Goal: Task Accomplishment & Management: Use online tool/utility

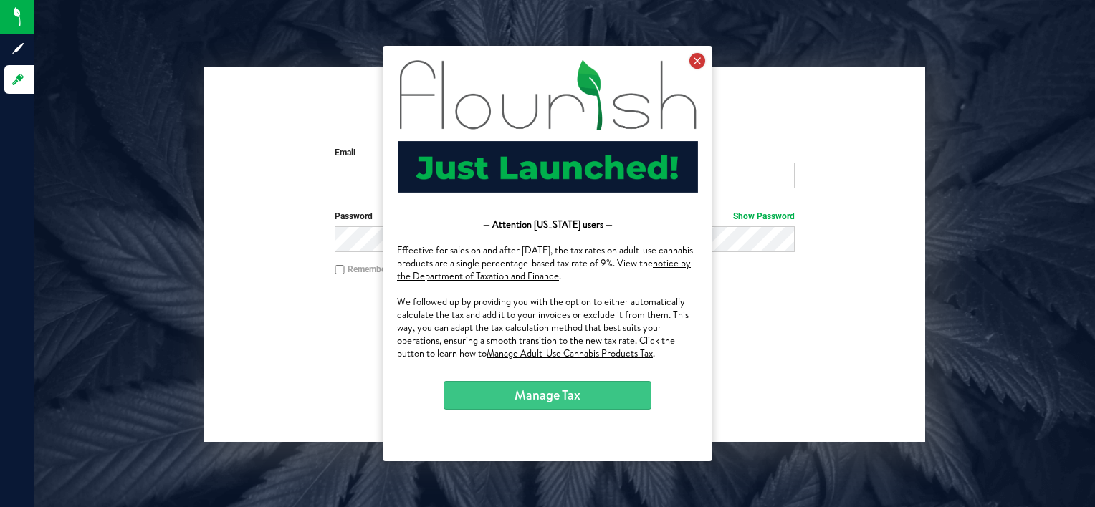
click at [689, 57] on icon at bounding box center [697, 61] width 16 height 16
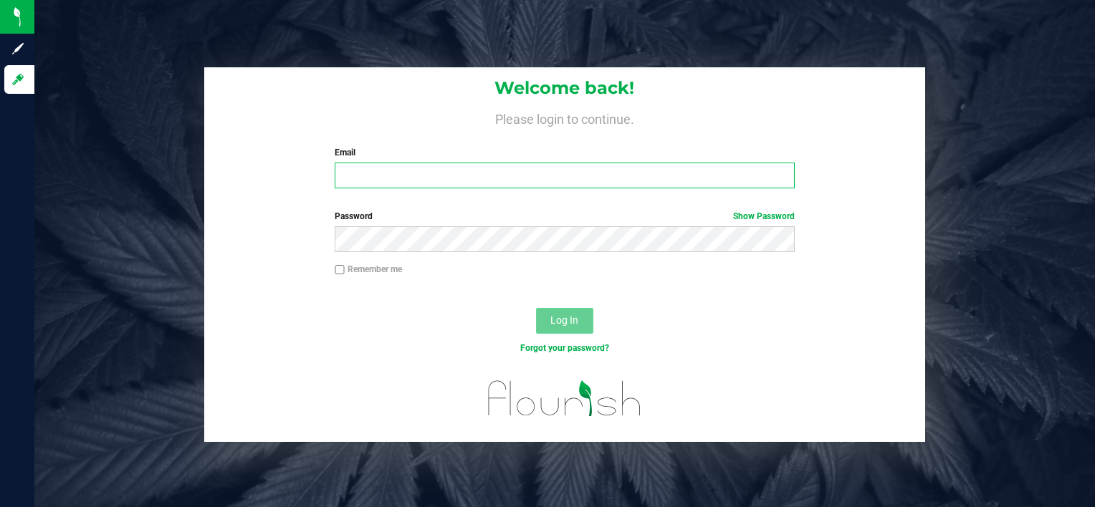
type input "[PERSON_NAME][EMAIL_ADDRESS][PERSON_NAME][DOMAIN_NAME]"
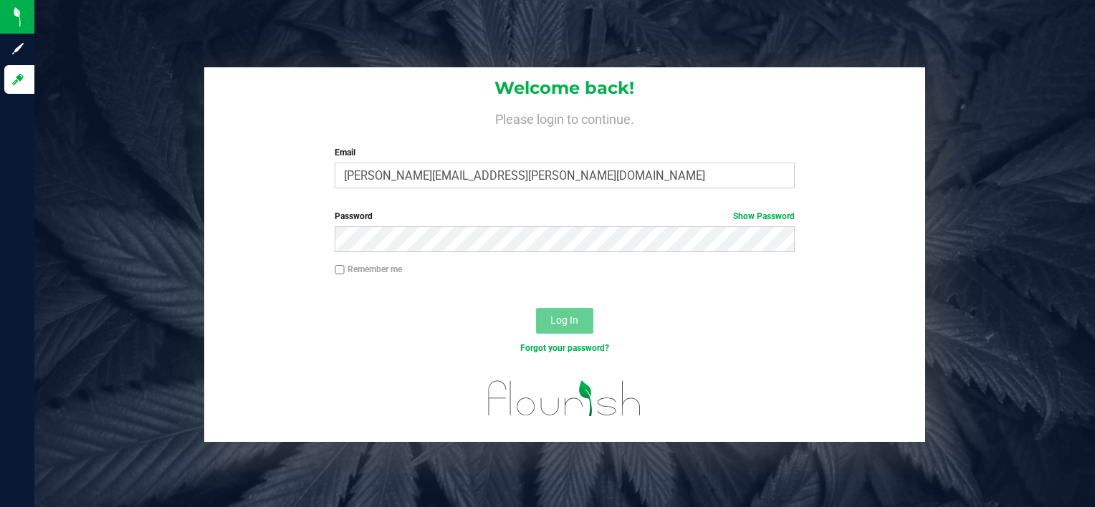
click at [587, 322] on button "Log In" at bounding box center [564, 321] width 57 height 26
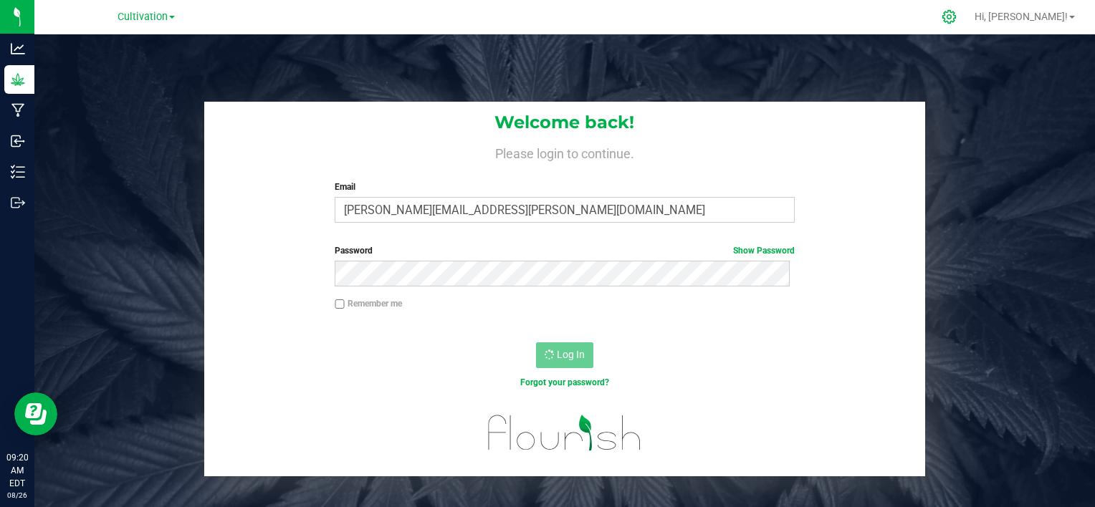
click at [956, 20] on icon at bounding box center [948, 16] width 15 height 15
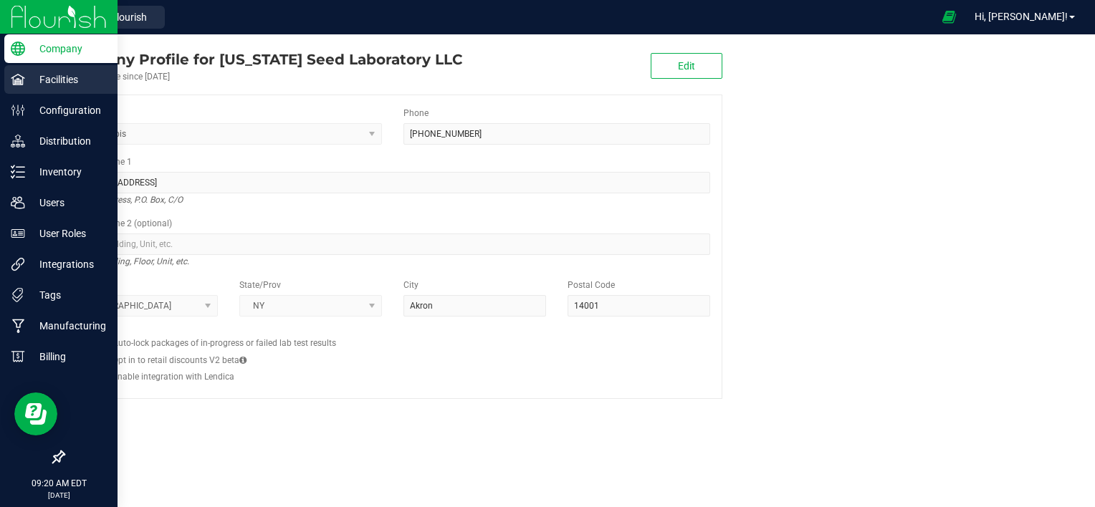
click at [30, 80] on p "Facilities" at bounding box center [68, 79] width 86 height 17
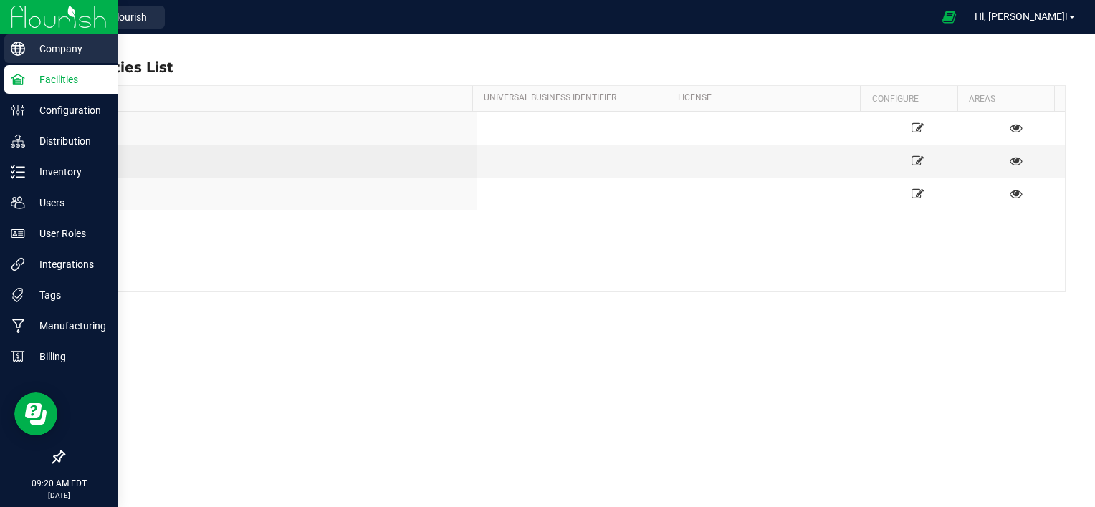
click at [47, 49] on p "Company" at bounding box center [68, 48] width 86 height 17
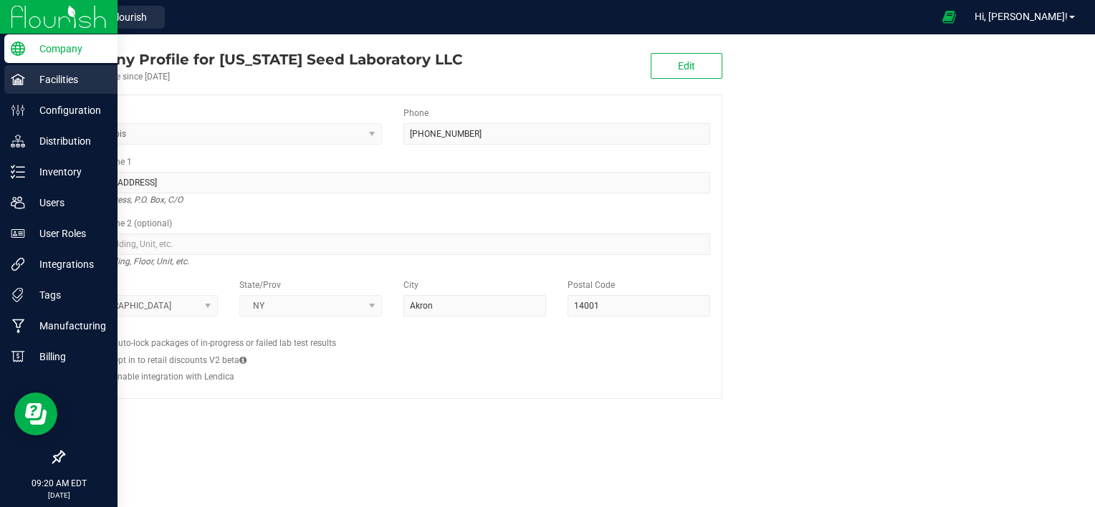
click at [35, 85] on p "Facilities" at bounding box center [68, 79] width 86 height 17
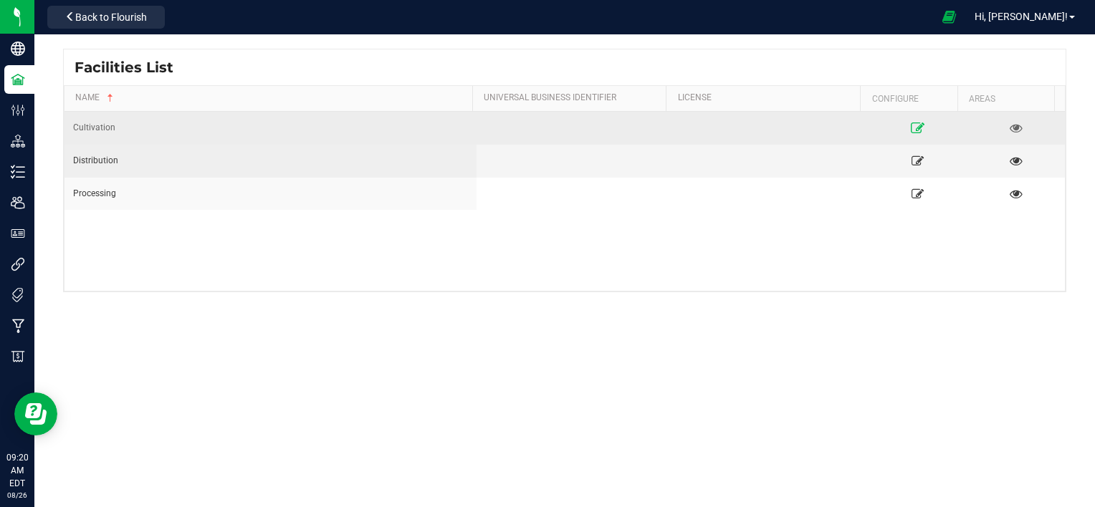
click at [912, 128] on icon at bounding box center [918, 128] width 14 height 10
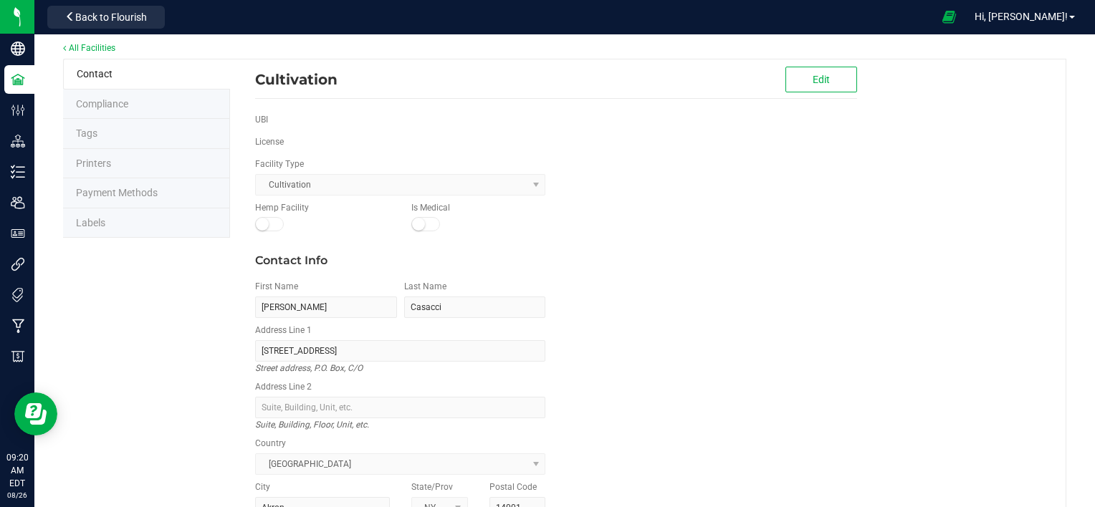
scroll to position [6, 0]
click at [140, 107] on li "Compliance" at bounding box center [146, 108] width 167 height 30
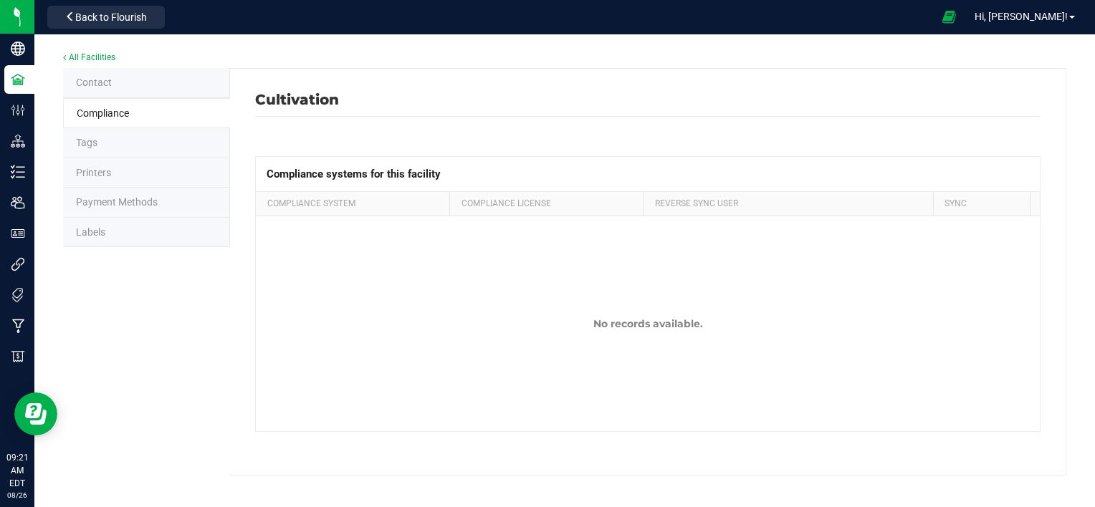
click at [135, 92] on li "Contact" at bounding box center [146, 83] width 167 height 30
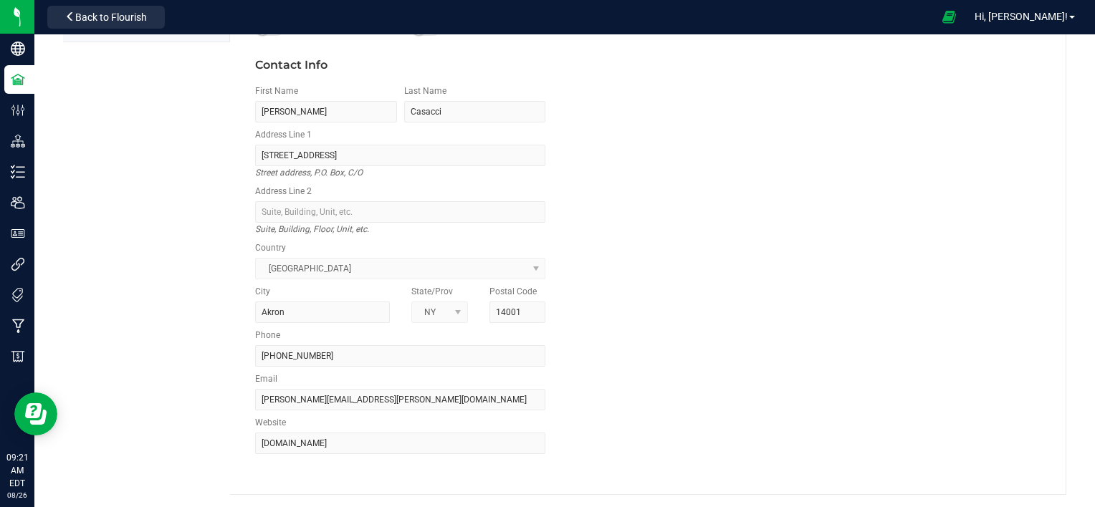
scroll to position [206, 0]
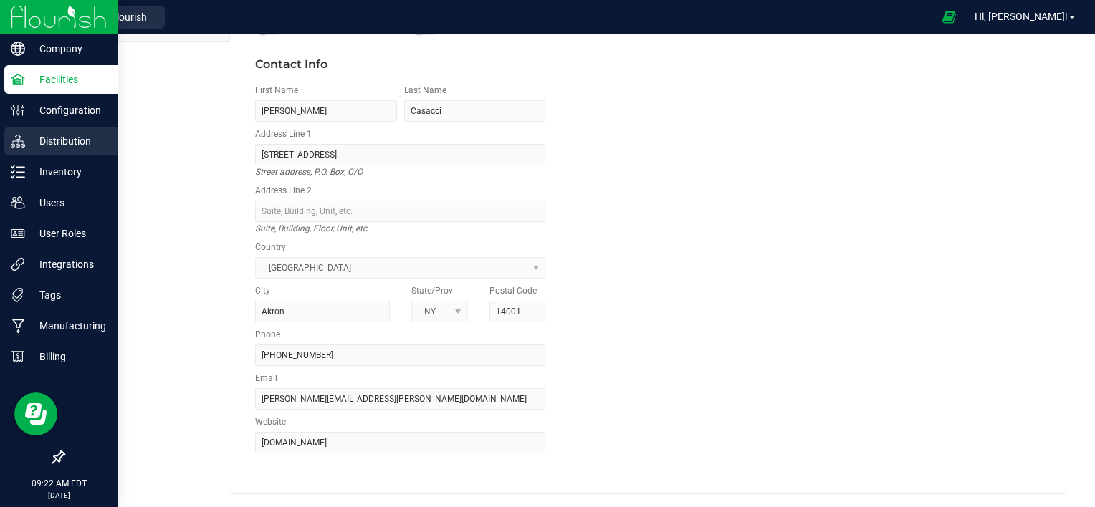
click at [25, 140] on p "Distribution" at bounding box center [68, 141] width 86 height 17
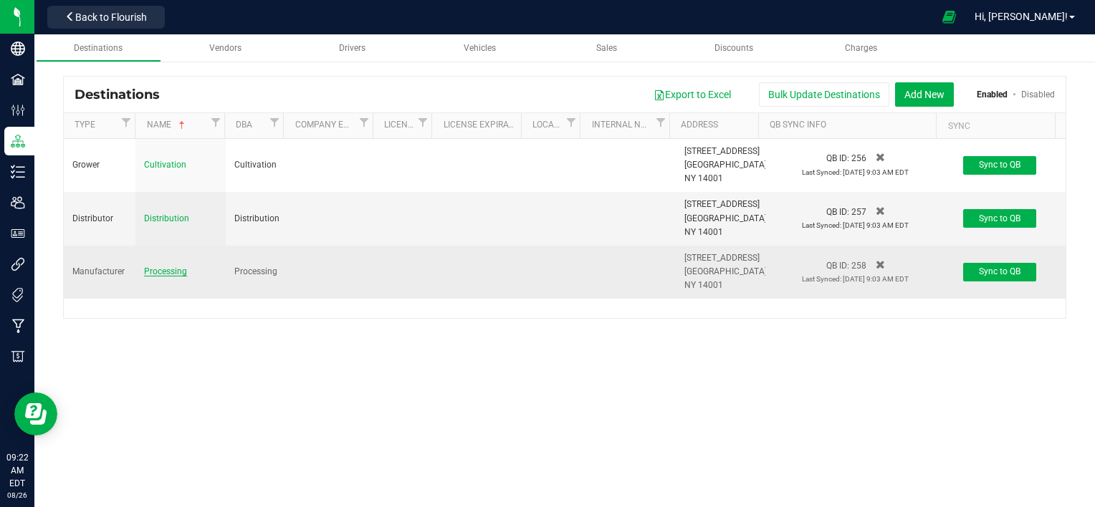
click at [176, 266] on span "Processing" at bounding box center [165, 271] width 43 height 10
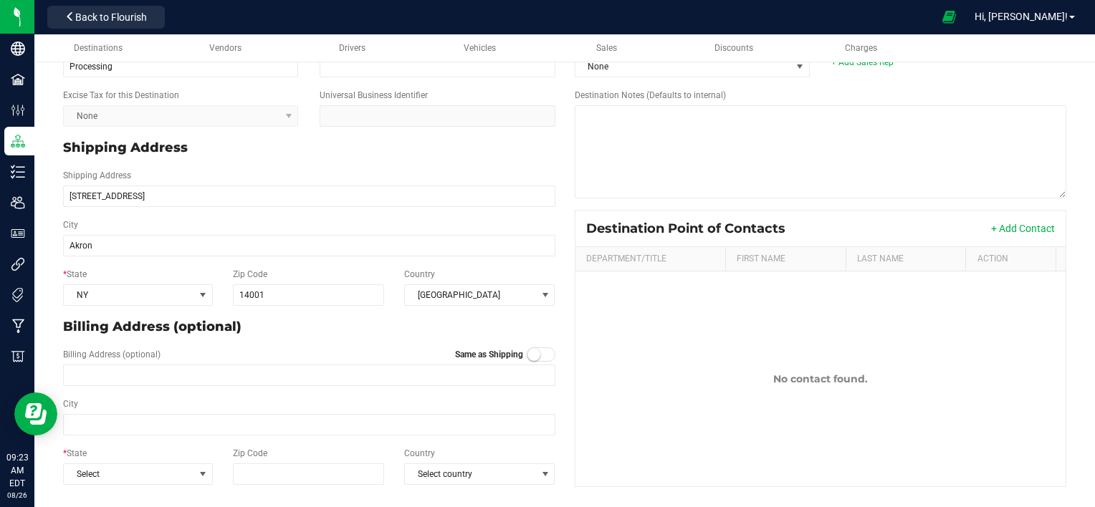
scroll to position [188, 0]
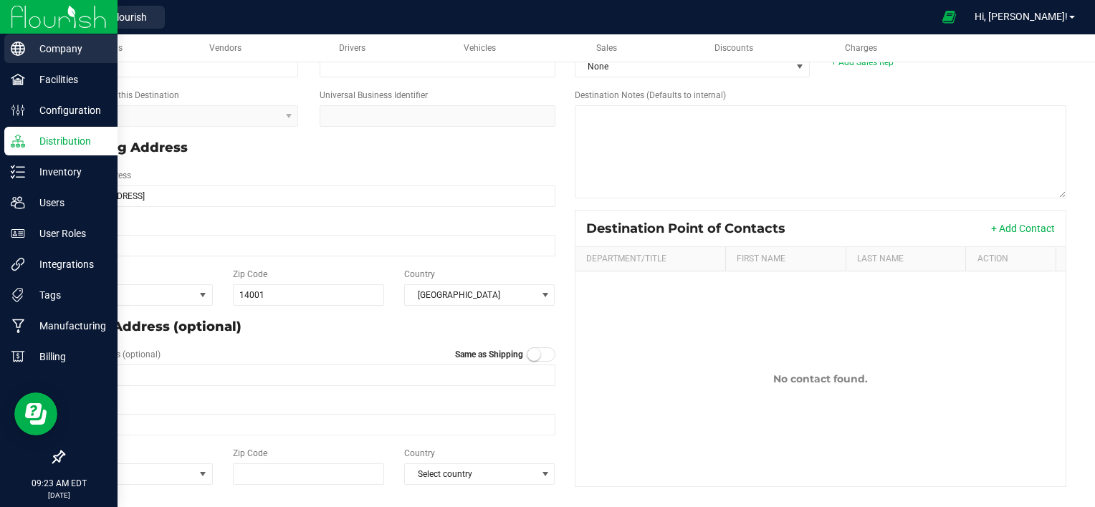
click at [25, 52] on p "Company" at bounding box center [68, 48] width 86 height 17
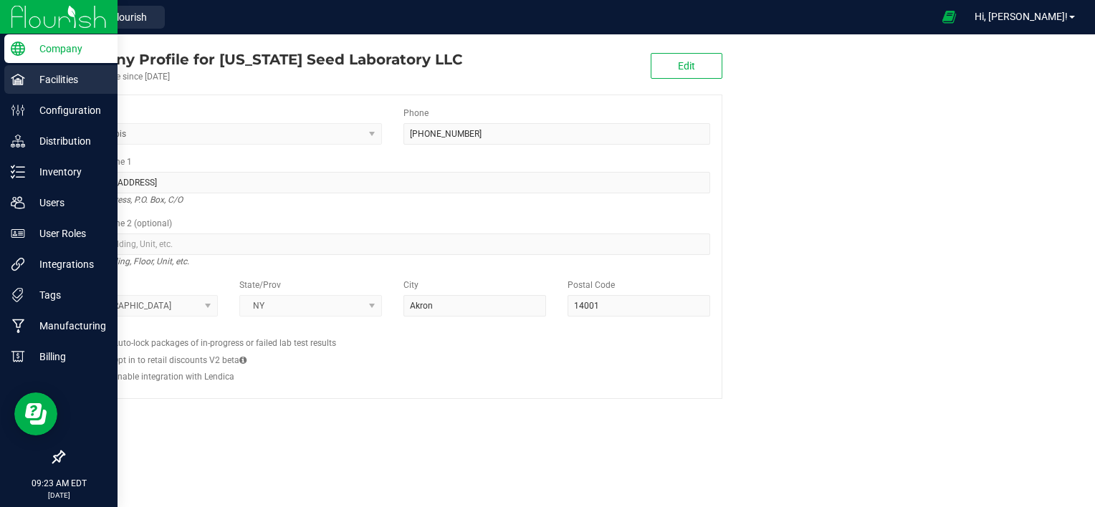
click at [22, 84] on icon at bounding box center [18, 79] width 14 height 11
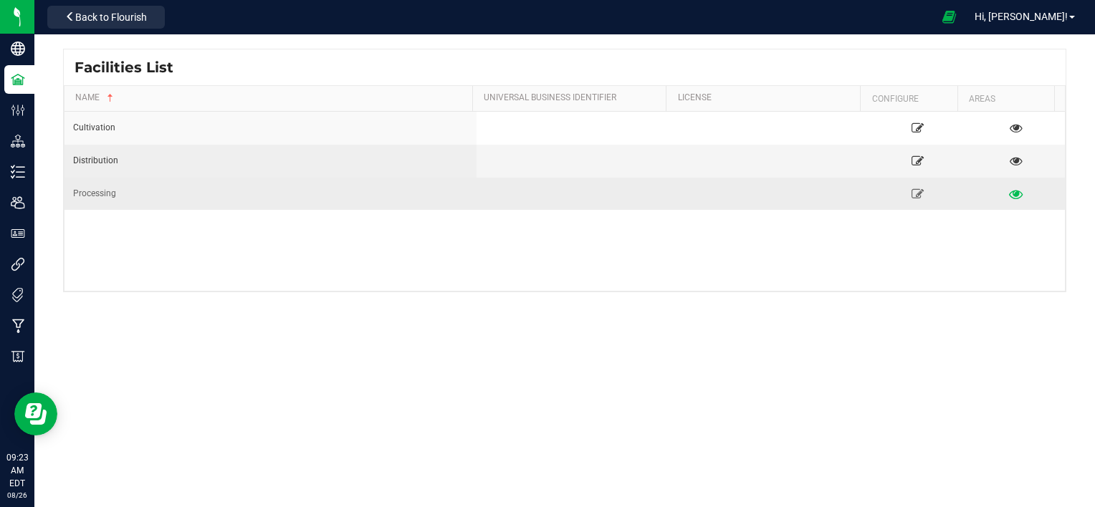
click at [1009, 193] on icon at bounding box center [1016, 193] width 14 height 10
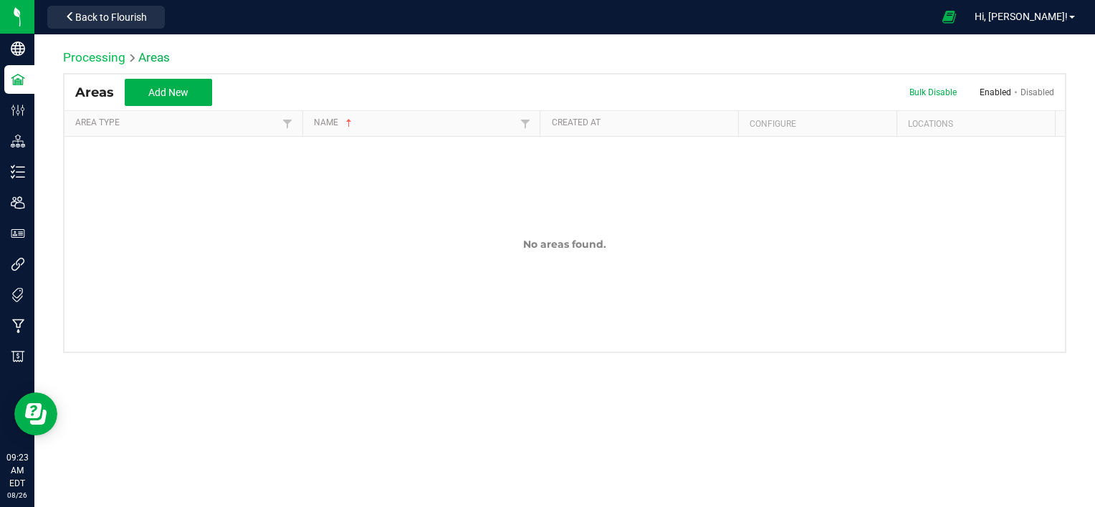
click at [109, 59] on link "Processing" at bounding box center [94, 57] width 62 height 14
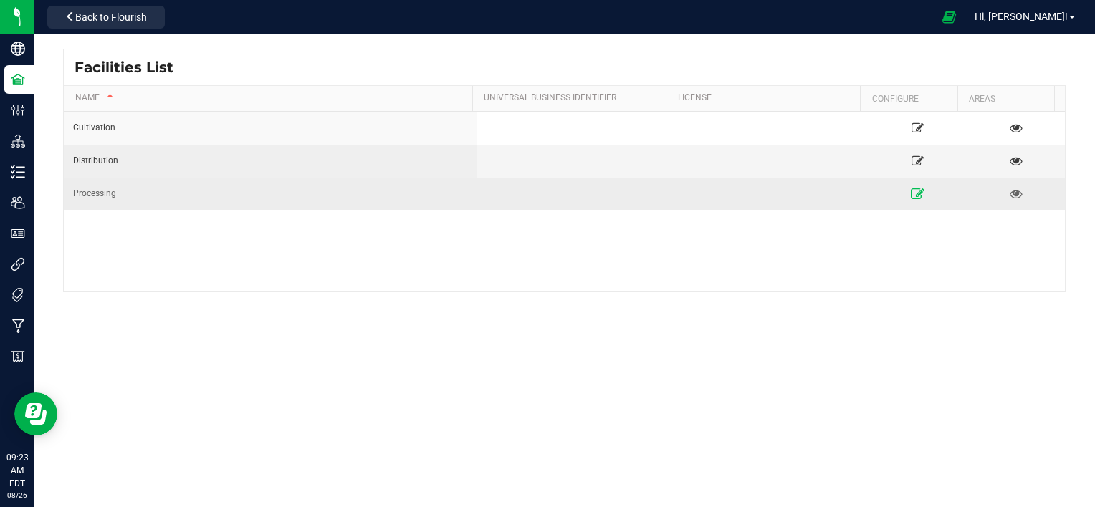
click at [911, 188] on icon at bounding box center [918, 193] width 14 height 10
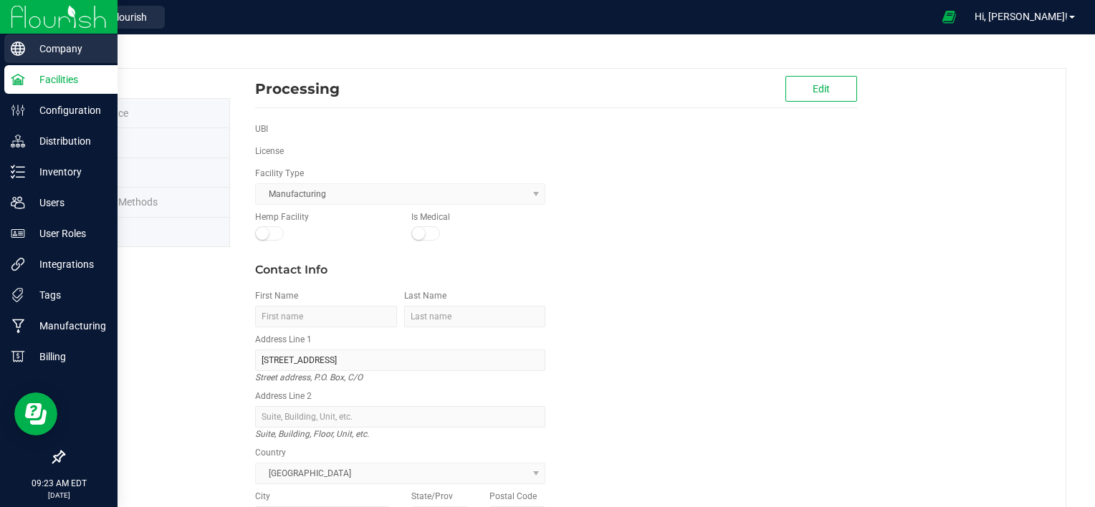
click at [12, 54] on icon at bounding box center [18, 49] width 14 height 14
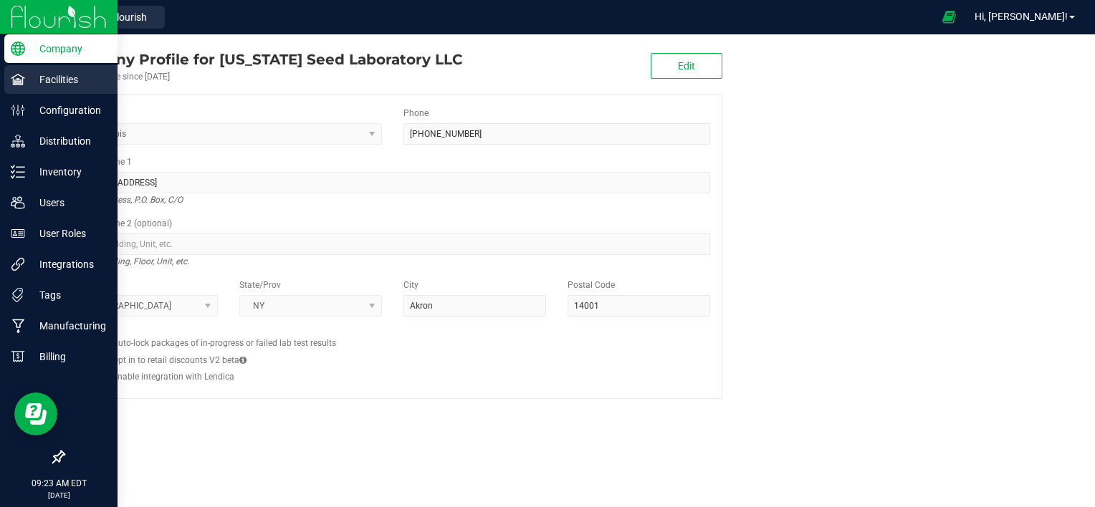
click at [27, 76] on p "Facilities" at bounding box center [68, 79] width 86 height 17
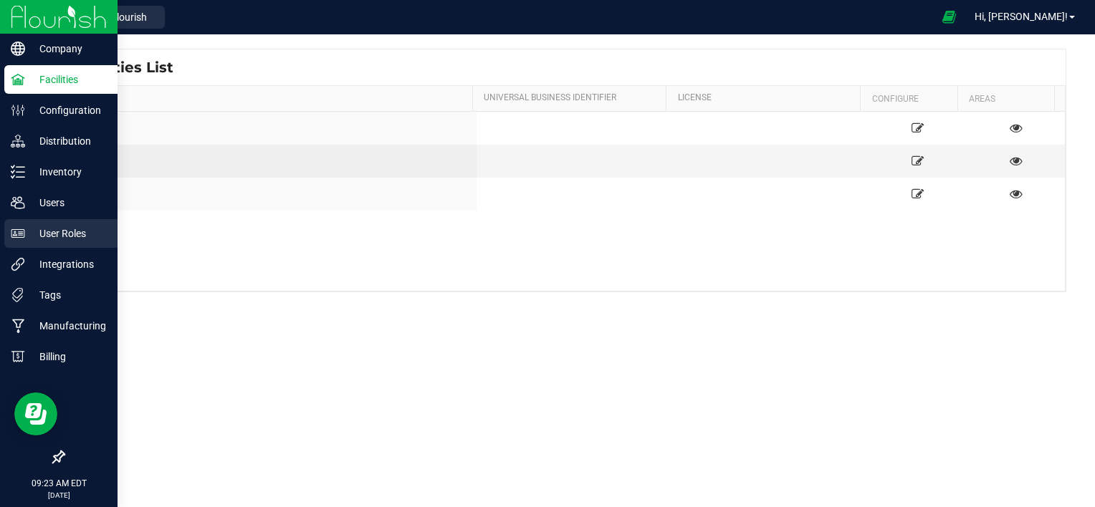
click at [76, 231] on p "User Roles" at bounding box center [68, 233] width 86 height 17
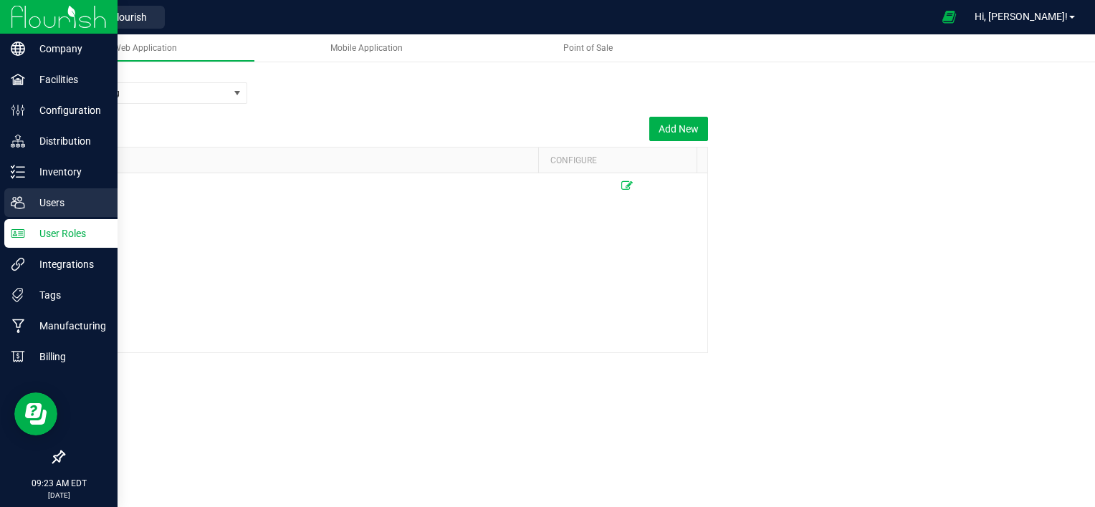
click at [69, 201] on p "Users" at bounding box center [68, 202] width 86 height 17
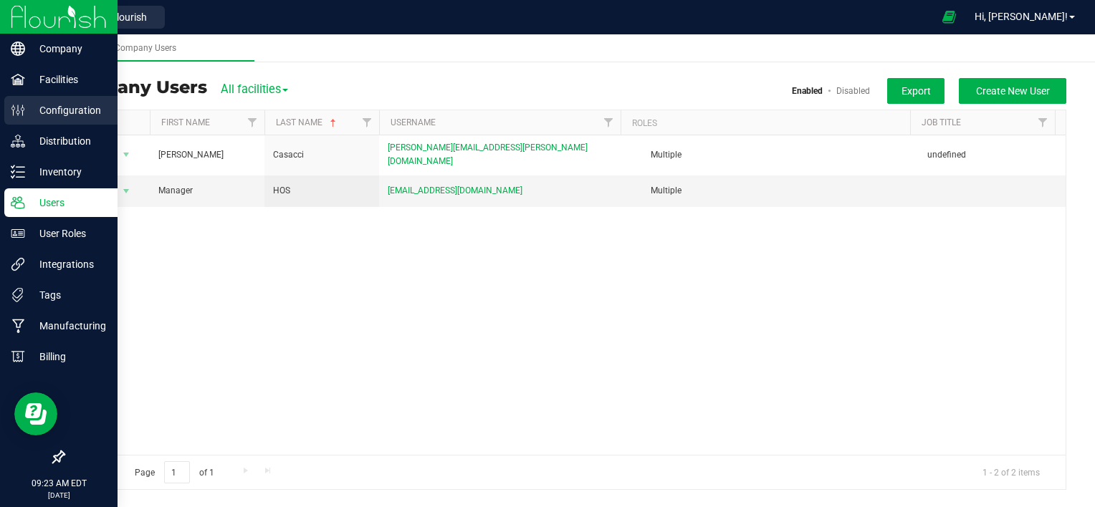
click at [68, 105] on p "Configuration" at bounding box center [68, 110] width 86 height 17
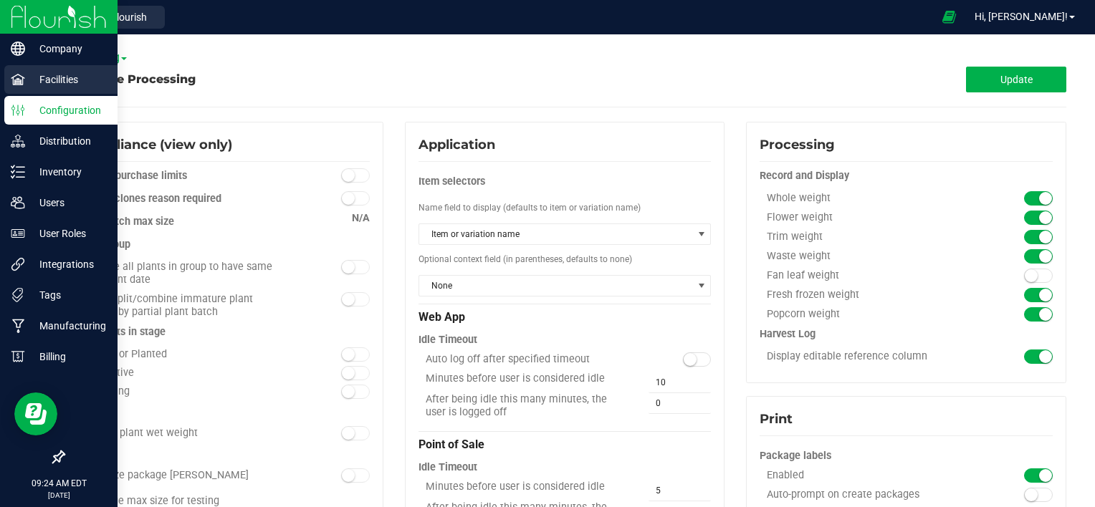
click at [57, 87] on p "Facilities" at bounding box center [68, 79] width 86 height 17
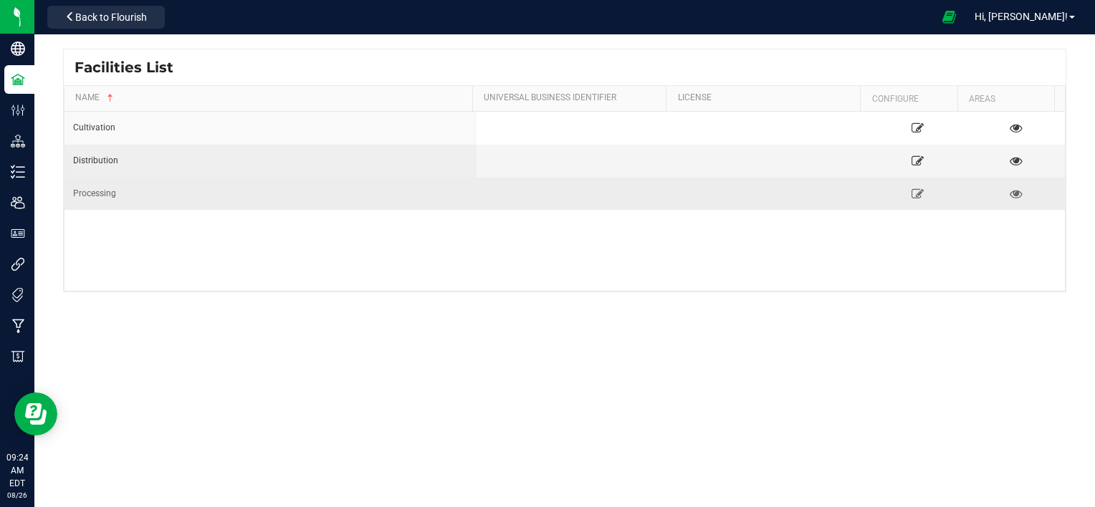
click at [97, 193] on div "Processing" at bounding box center [270, 194] width 395 height 14
click at [911, 191] on icon at bounding box center [918, 193] width 14 height 10
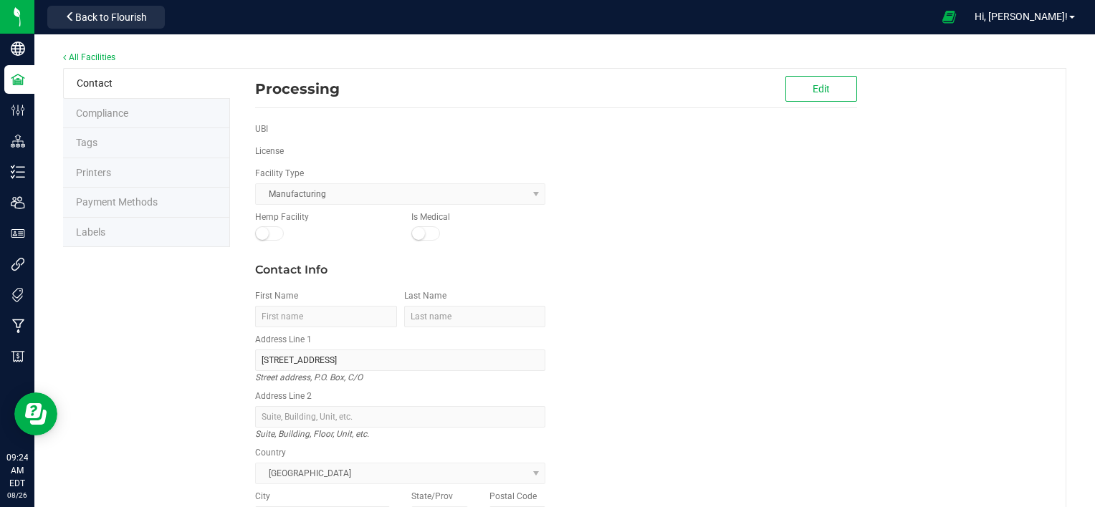
click at [152, 112] on li "Compliance" at bounding box center [146, 114] width 167 height 30
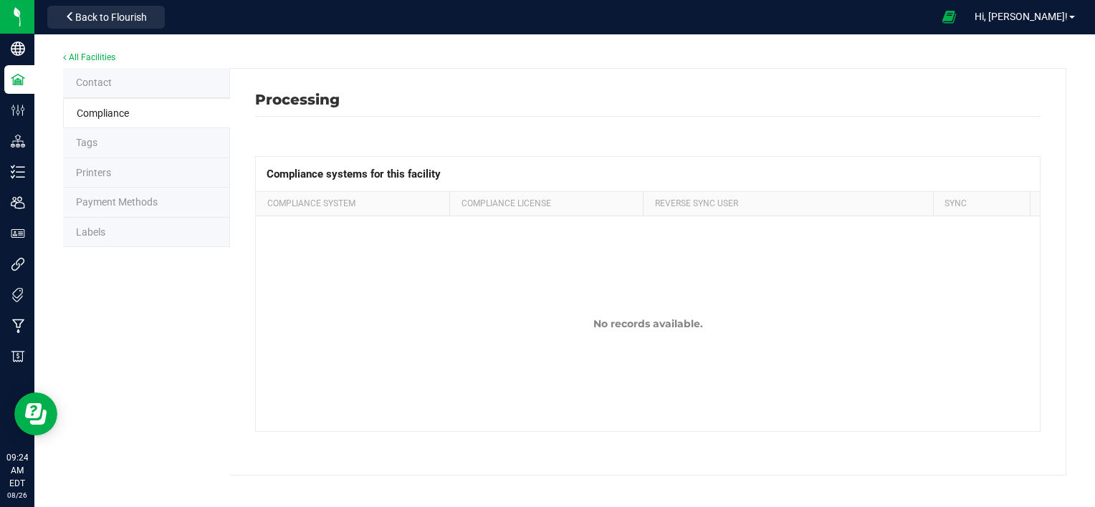
click at [145, 143] on li "Tags" at bounding box center [146, 143] width 167 height 30
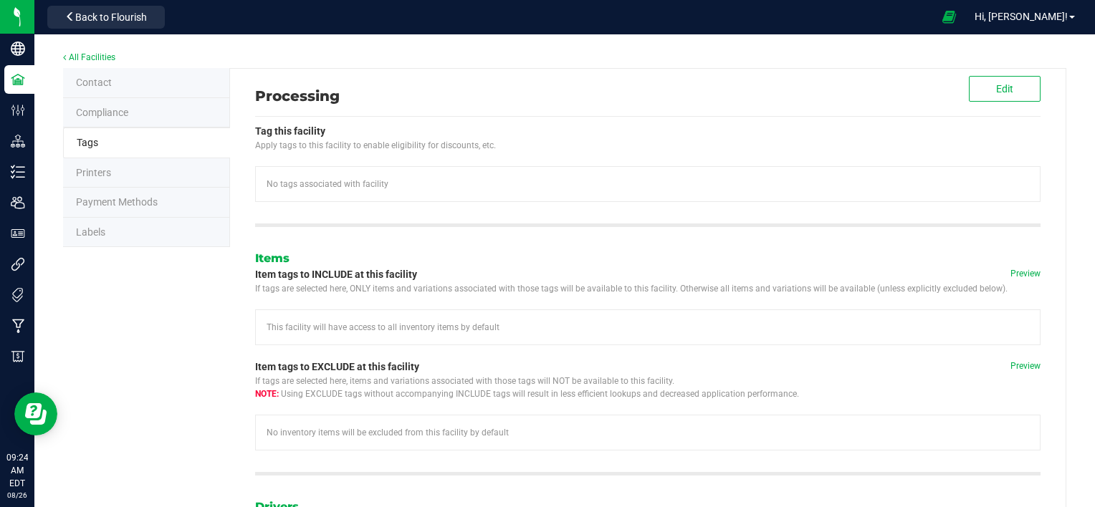
click at [130, 226] on li "Labels" at bounding box center [146, 233] width 167 height 30
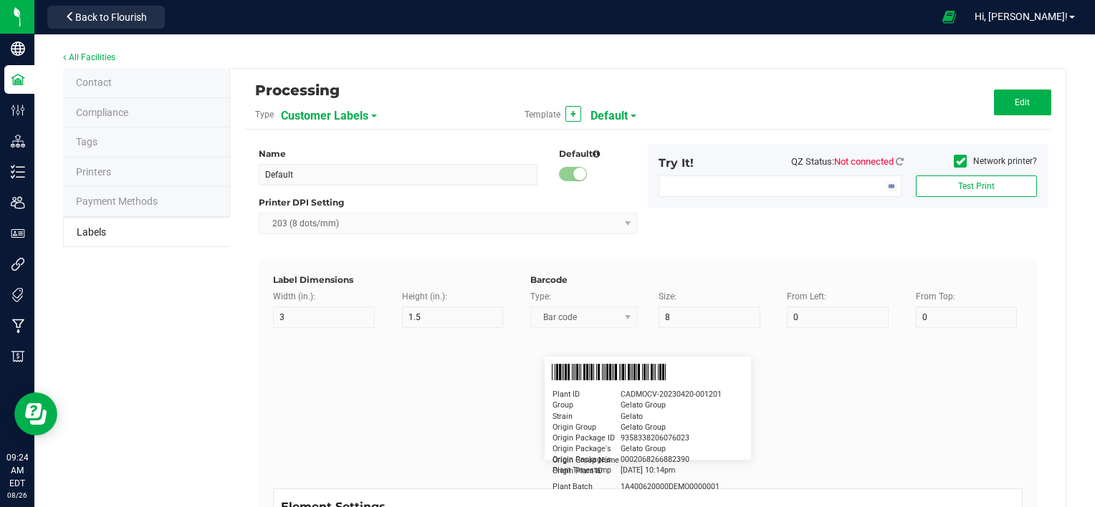
type input "2.25"
type input "1.25"
type input "20"
type input "5"
type input "Customer"
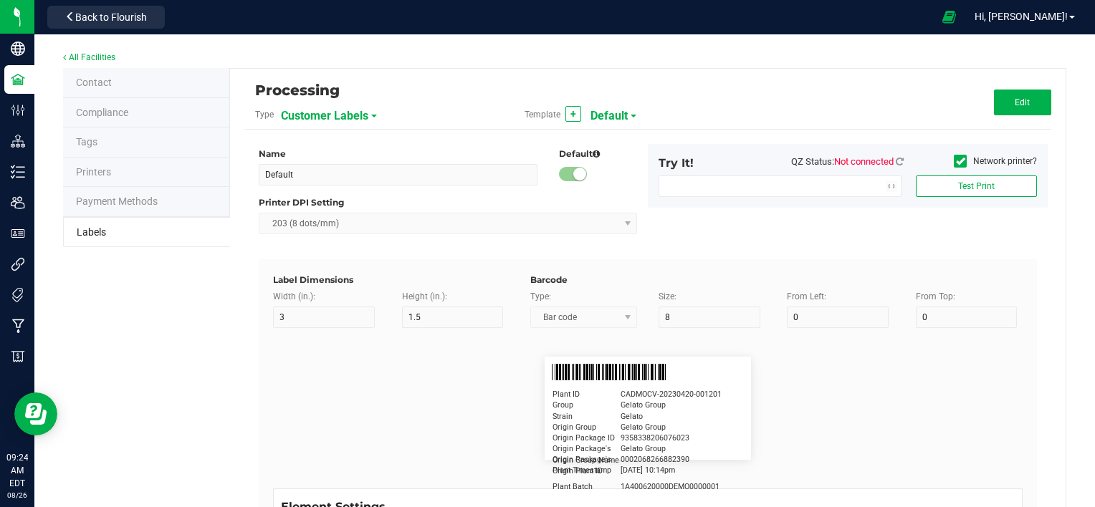
type input "15"
type input "5"
type input "Firstname Lastname"
type input "Product"
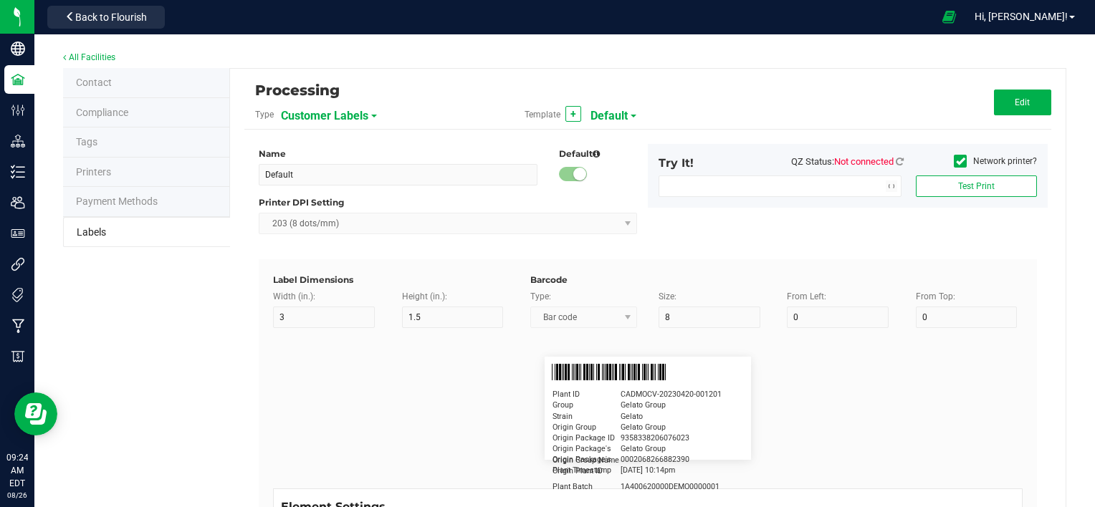
type input "15"
type input "5"
type input "10"
type input "GSC Oil Tincture"
type input "Qty"
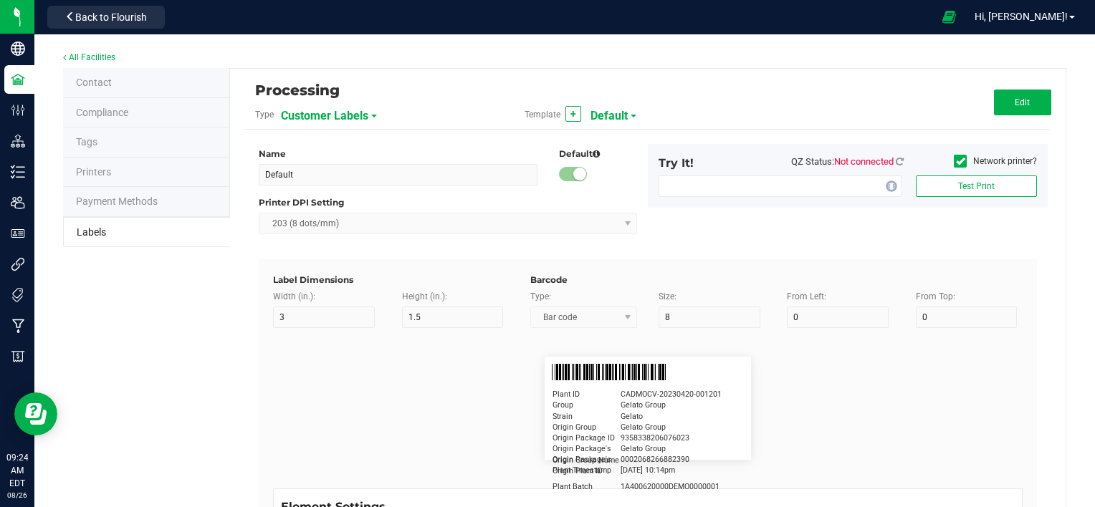
type input "5"
type input "15"
type input "3 ea"
type input "Physician"
type input "15"
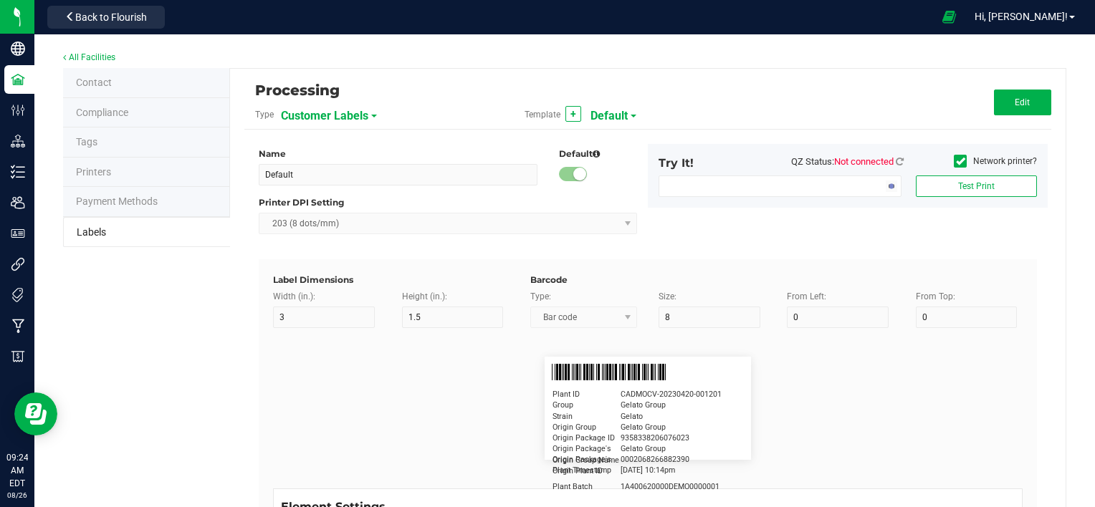
type input "5"
type input "Docfirst Doclast, MD."
type input "Order Date"
type input "15"
type input "5"
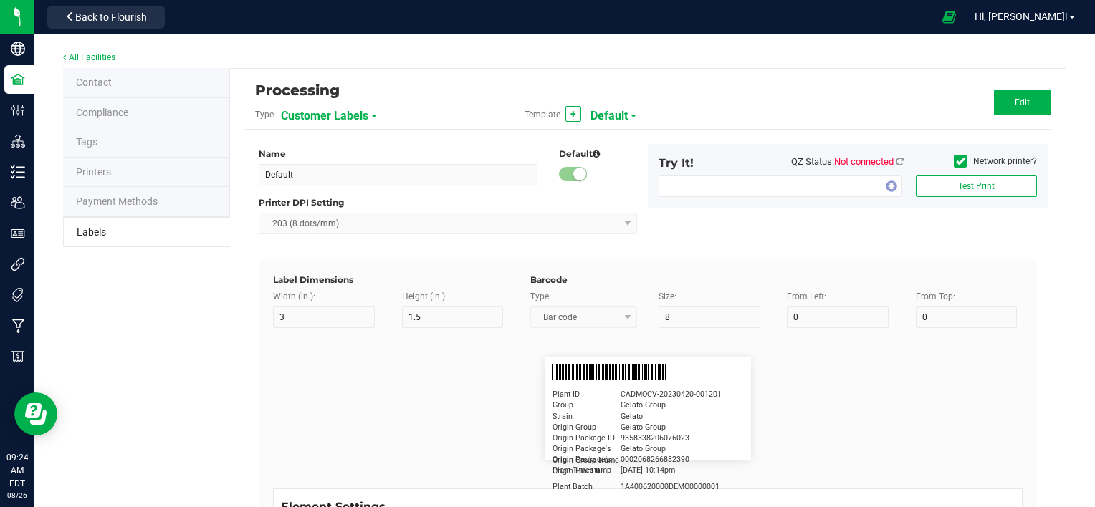
type input "25"
type input "4/20/2019 1:17 pm"
type input "Package ID"
type input "15"
type input "5"
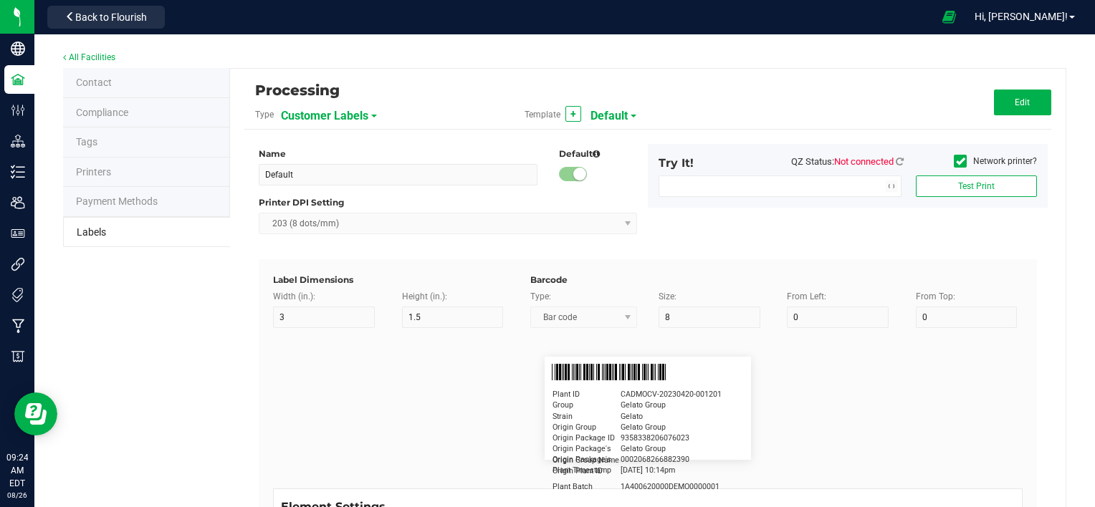
type input "10"
type input "CADMODS-20230420-096"
type input "Lot Number"
type input "15"
type input "5"
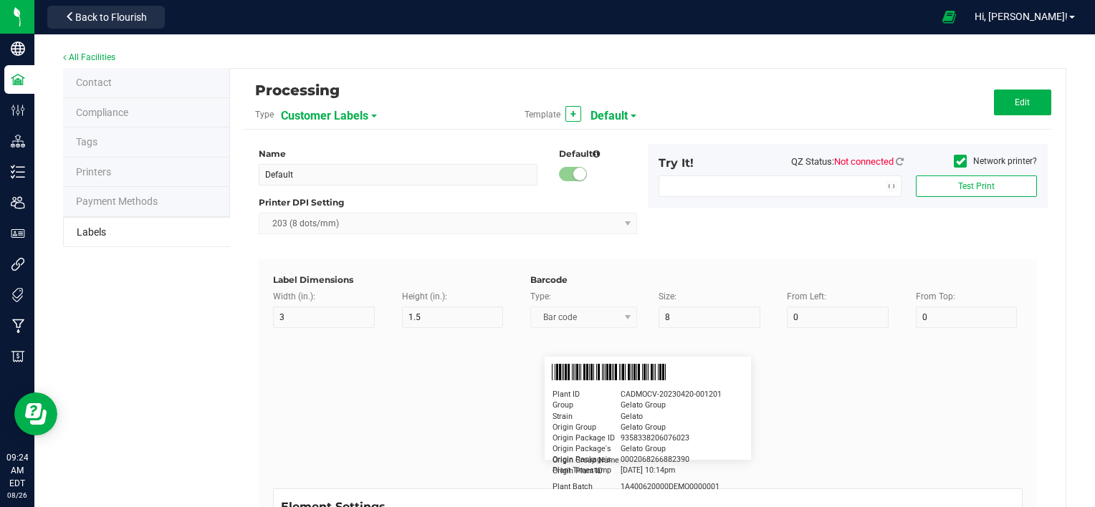
type input "10"
type input "LOTPXGDP-0912"
type input "Warning"
type input "15"
type input "5"
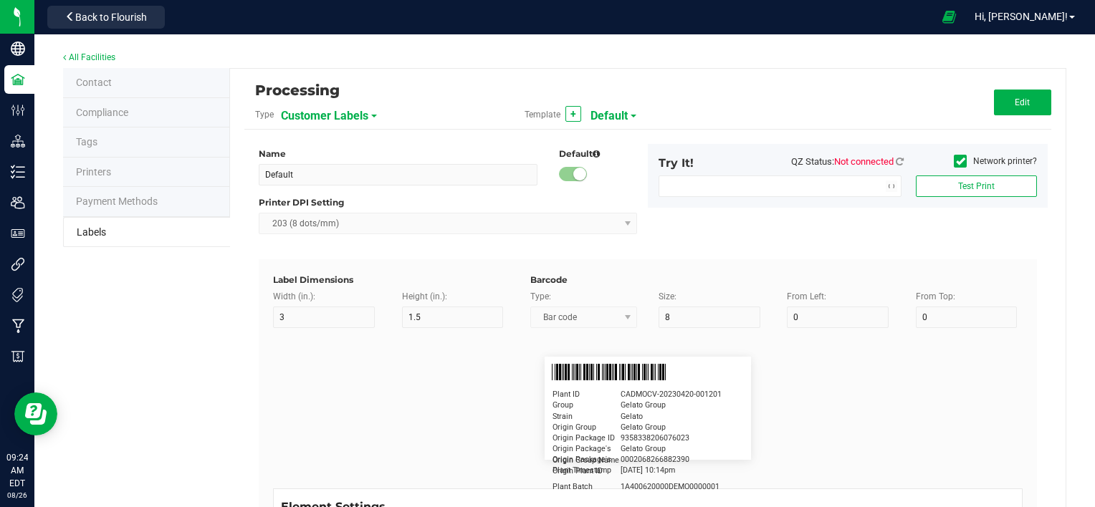
type input "30"
type input "Type Warning Here"
type input "Brand"
type input "15"
type input "5"
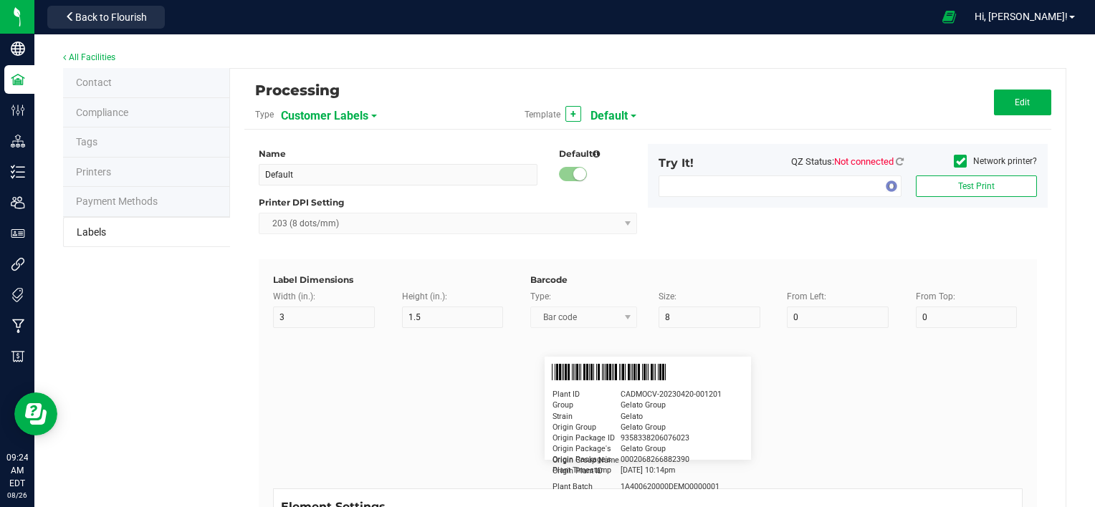
type input "30"
type input "Cannabis Co."
type input "NDC Number"
type input "15"
type input "5"
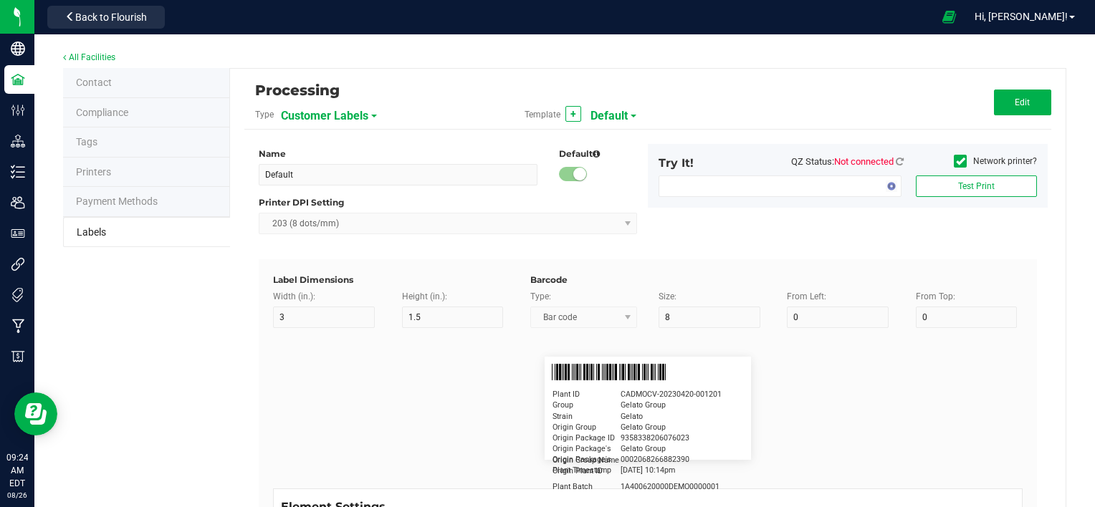
type input "30"
type input "0777-3105-02"
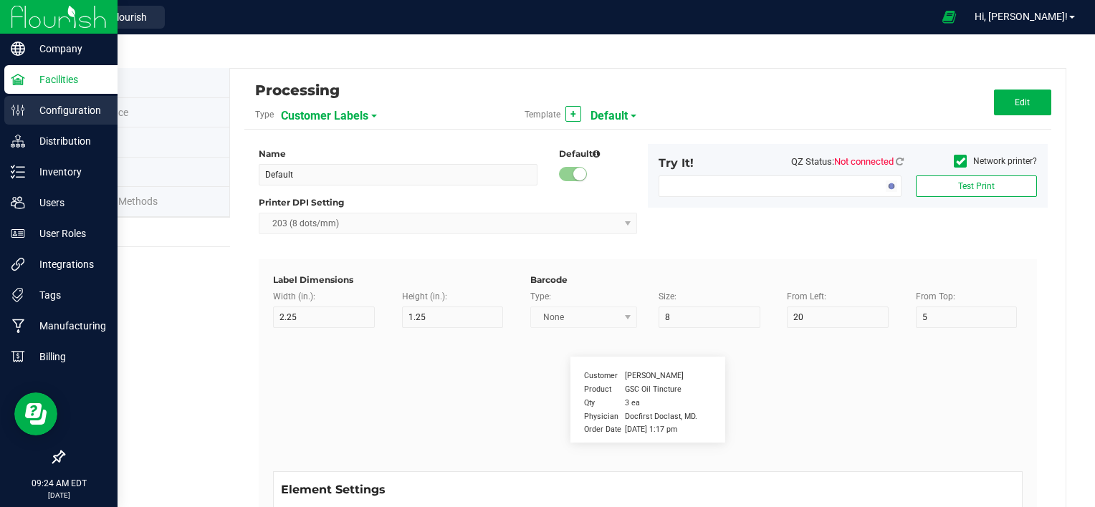
click at [54, 115] on p "Configuration" at bounding box center [68, 110] width 86 height 17
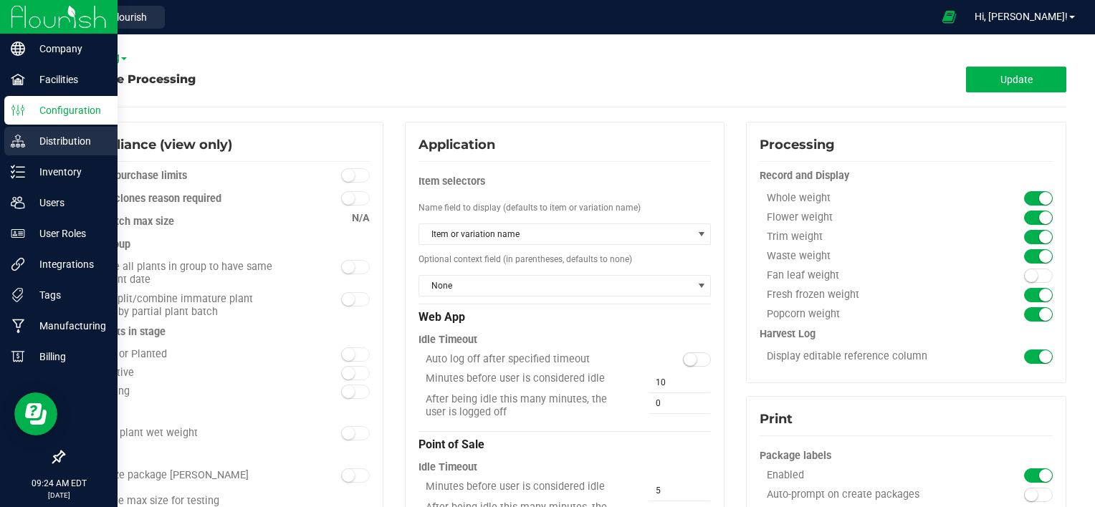
click at [54, 142] on p "Distribution" at bounding box center [68, 141] width 86 height 17
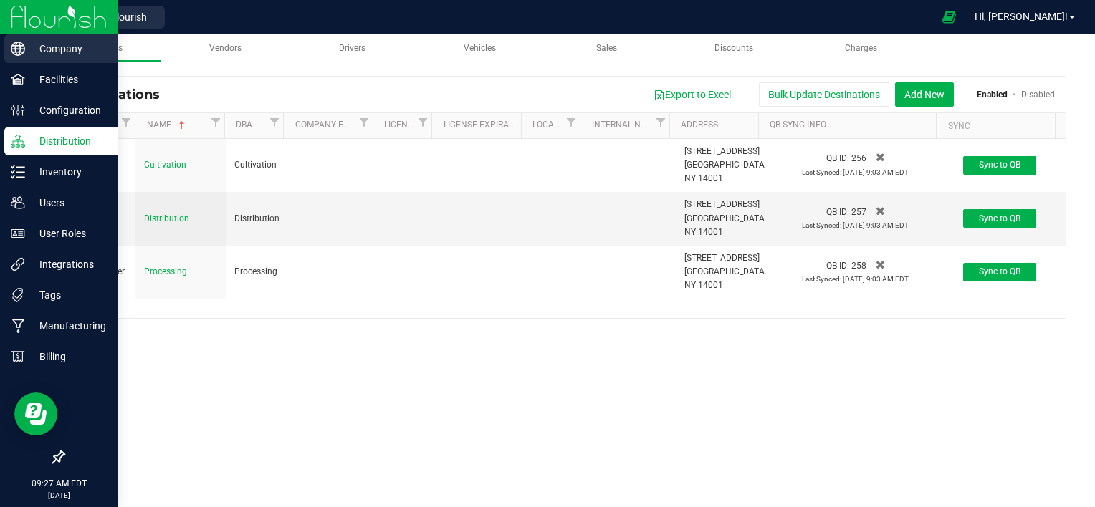
click at [29, 57] on div "Company" at bounding box center [60, 48] width 113 height 29
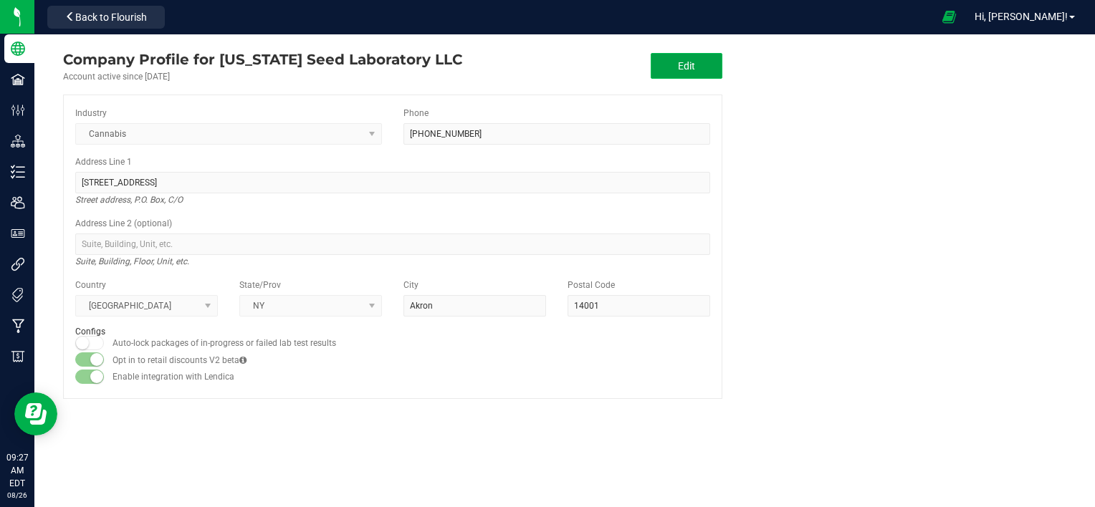
click at [679, 68] on span "Edit" at bounding box center [686, 65] width 17 height 11
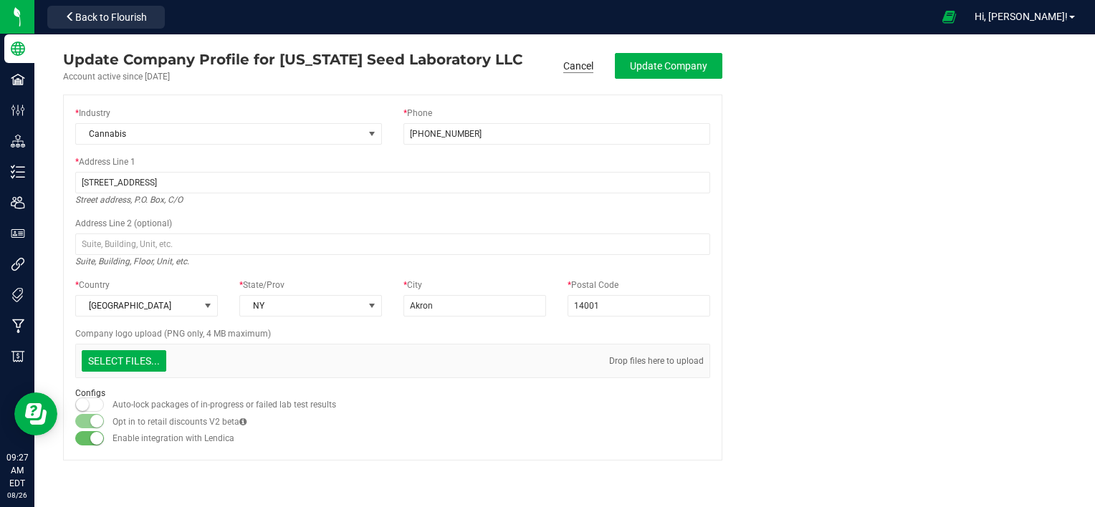
click at [576, 62] on link "Cancel" at bounding box center [578, 66] width 30 height 14
type input "[PHONE_NUMBER]"
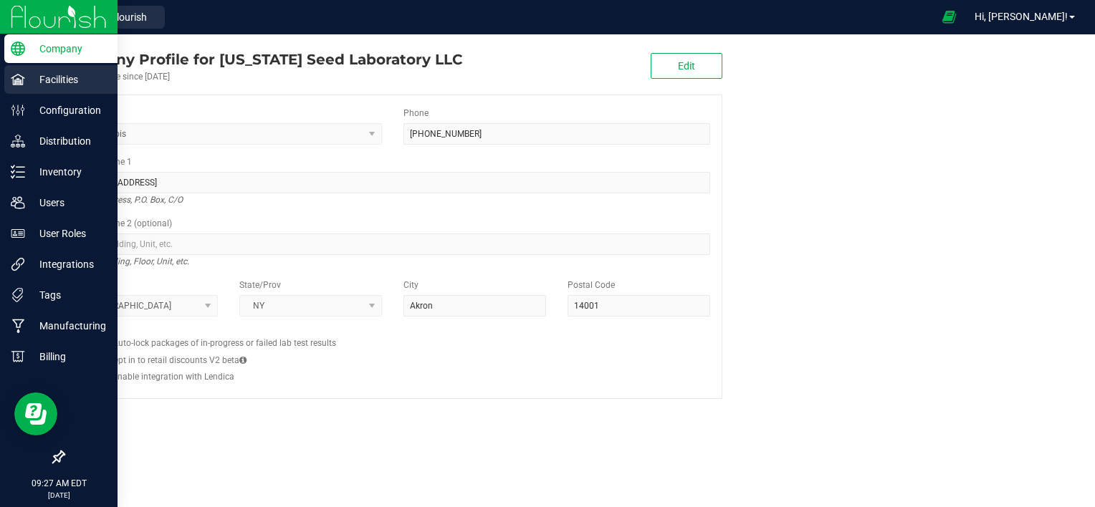
click at [27, 80] on p "Facilities" at bounding box center [68, 79] width 86 height 17
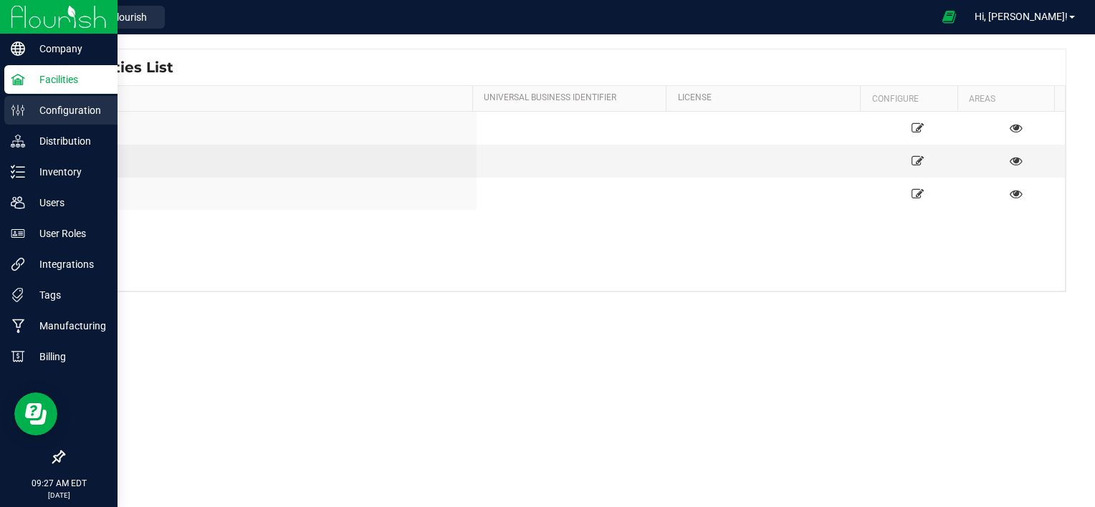
click at [25, 112] on p "Configuration" at bounding box center [68, 110] width 86 height 17
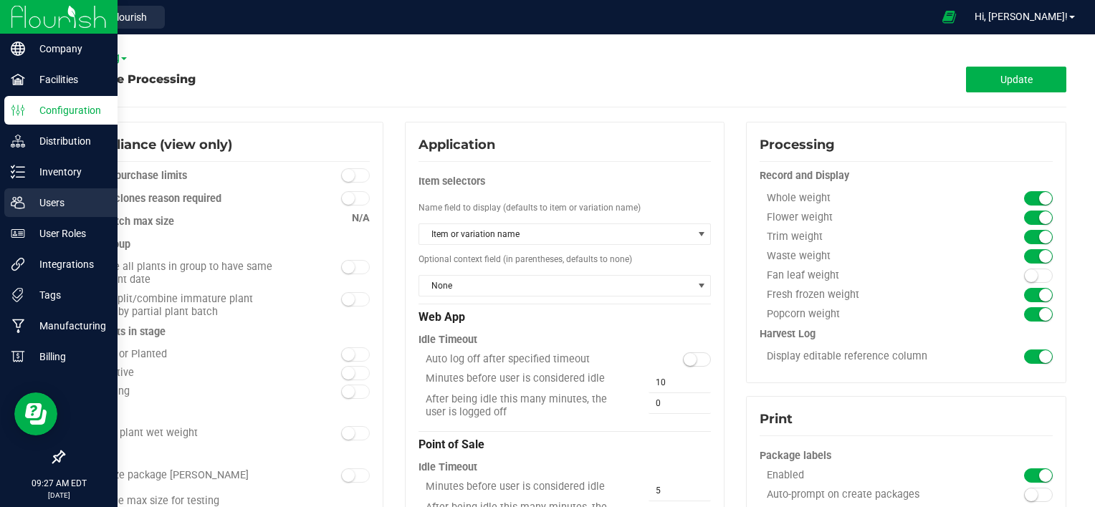
click at [53, 195] on p "Users" at bounding box center [68, 202] width 86 height 17
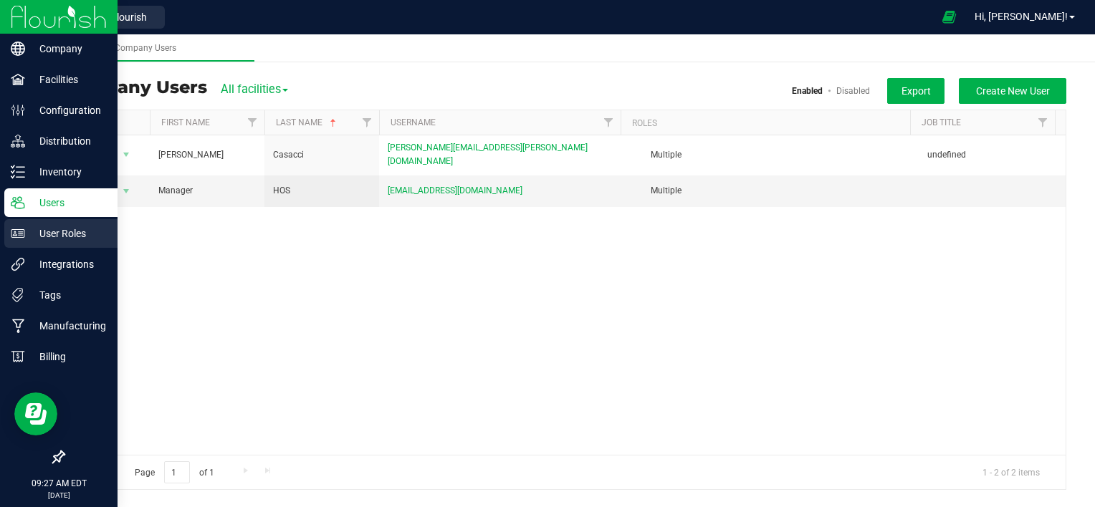
click at [31, 239] on p "User Roles" at bounding box center [68, 233] width 86 height 17
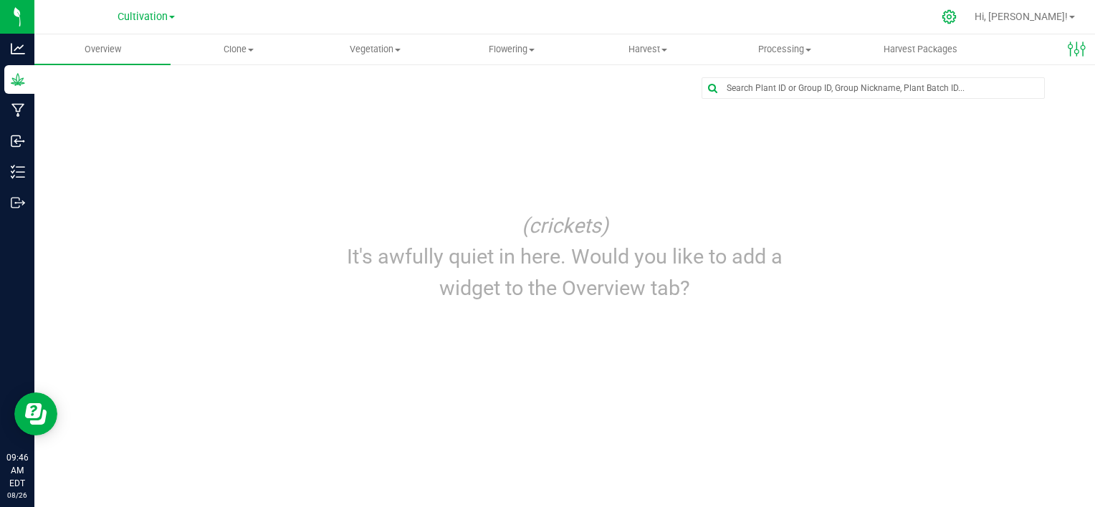
click at [956, 15] on icon at bounding box center [948, 16] width 15 height 15
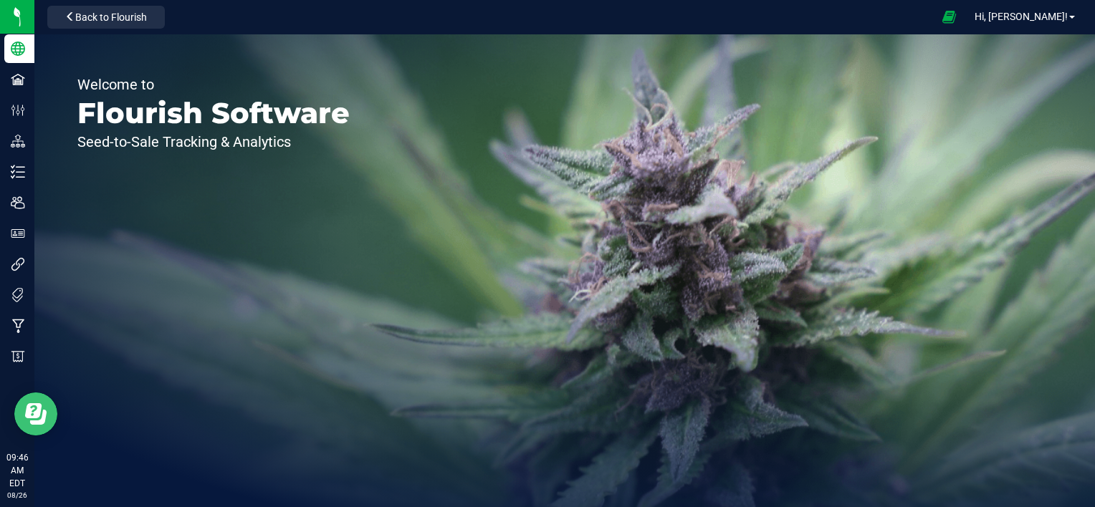
click at [37, 412] on icon "Open Resource Center" at bounding box center [33, 410] width 16 height 15
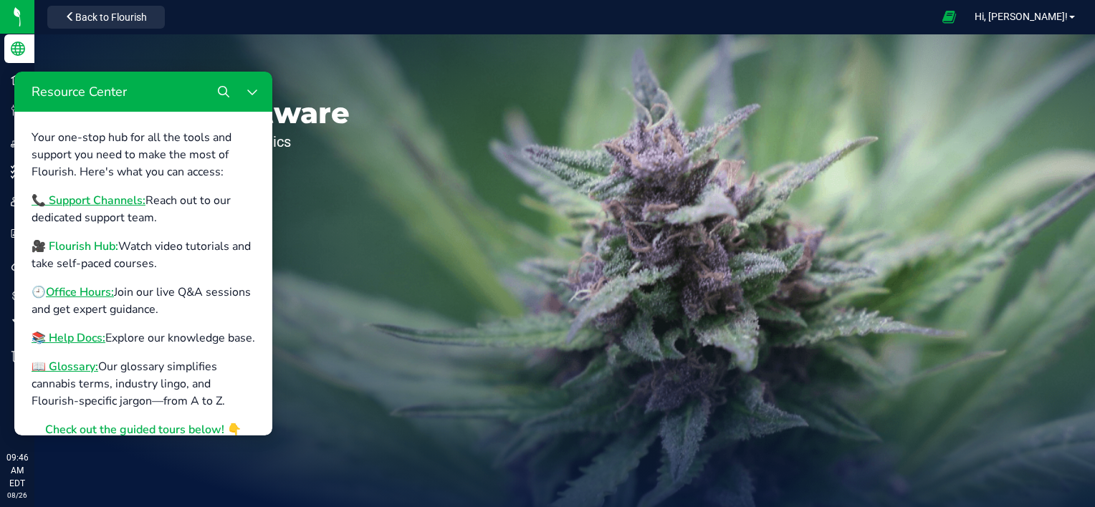
click at [92, 244] on b "🎥 Flourish Hub:" at bounding box center [75, 247] width 87 height 16
click at [246, 97] on icon "Close Resource Center" at bounding box center [251, 91] width 11 height 11
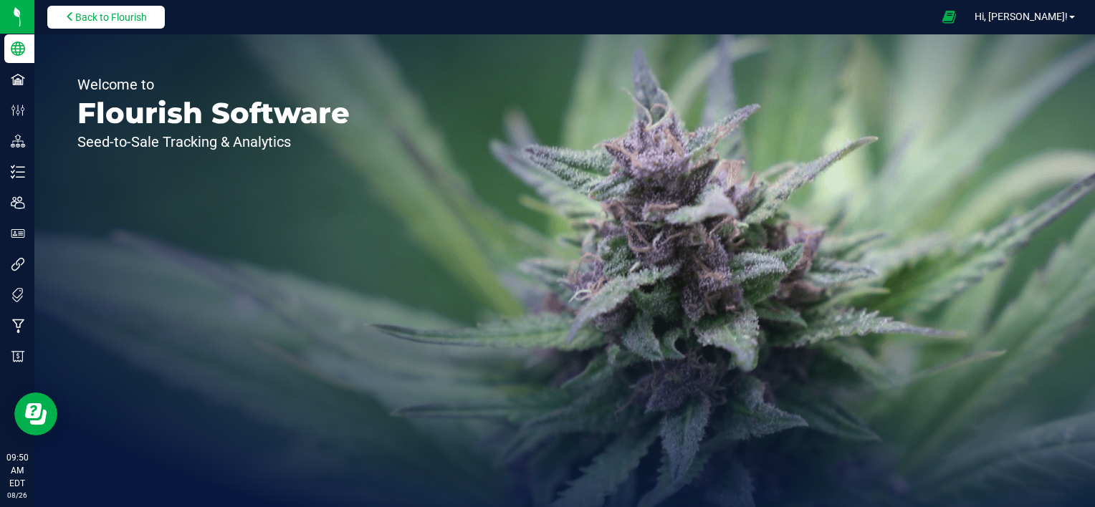
click at [125, 20] on span "Back to Flourish" at bounding box center [111, 16] width 72 height 11
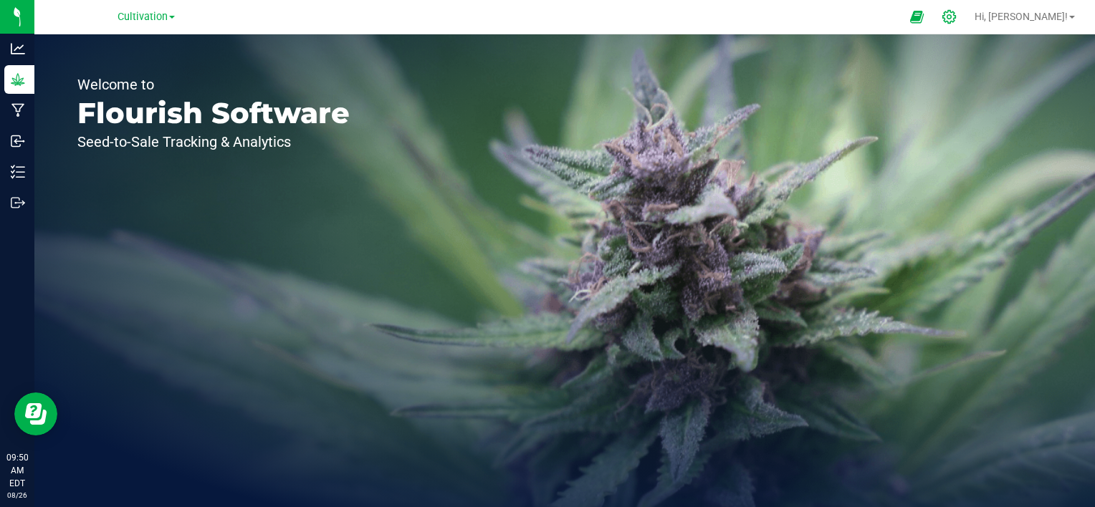
click at [967, 27] on div at bounding box center [949, 16] width 36 height 31
click at [1067, 17] on link "Hi, [PERSON_NAME]!" at bounding box center [1025, 16] width 112 height 15
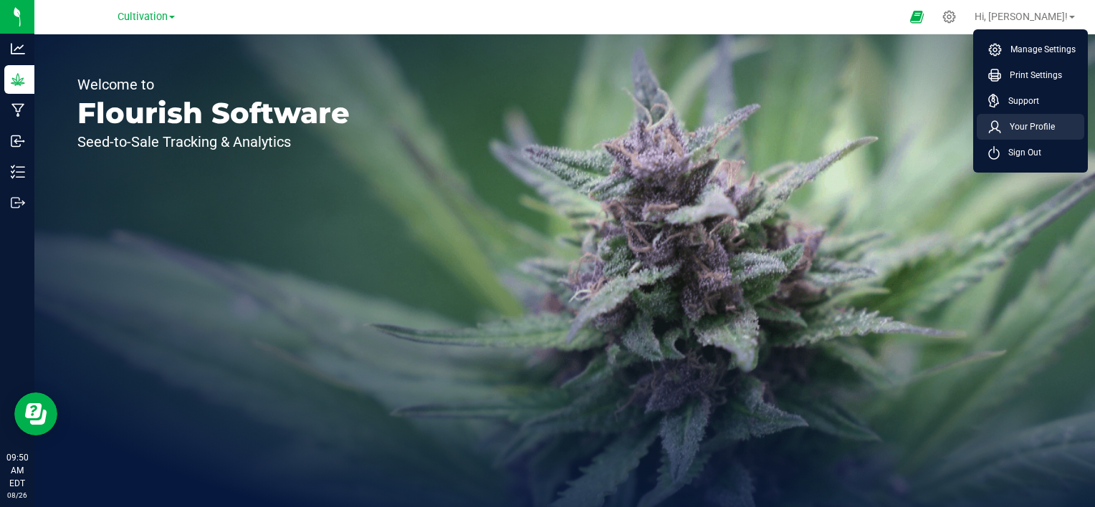
click at [1048, 123] on span "Your Profile" at bounding box center [1028, 127] width 54 height 14
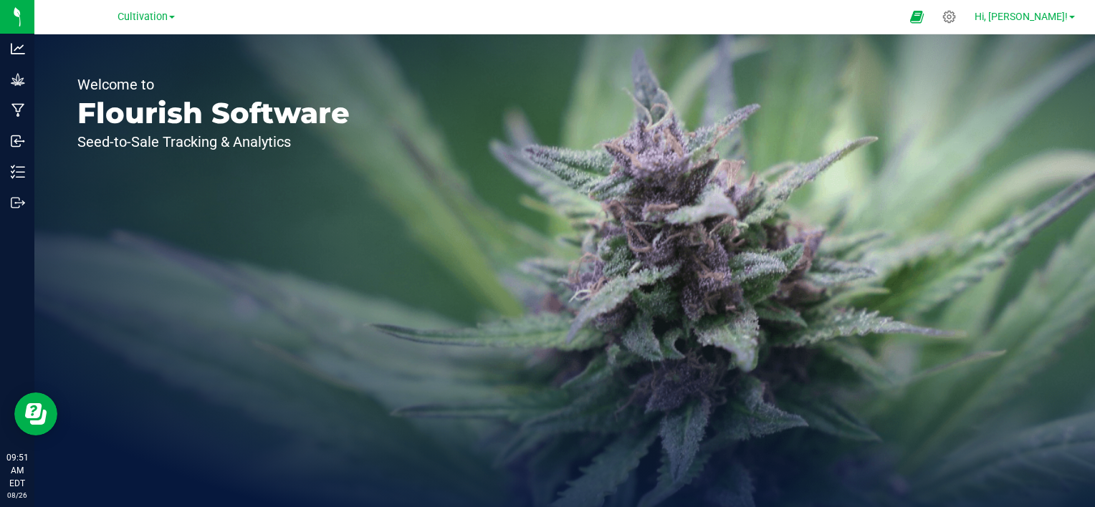
click at [1065, 14] on span "Hi, Chris!" at bounding box center [1020, 16] width 93 height 11
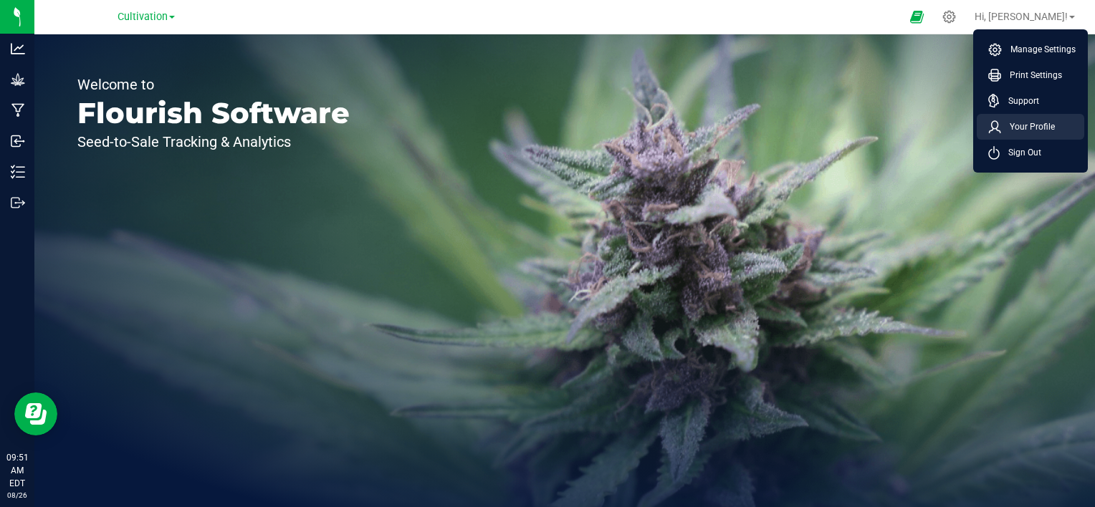
click at [1019, 129] on span "Your Profile" at bounding box center [1028, 127] width 54 height 14
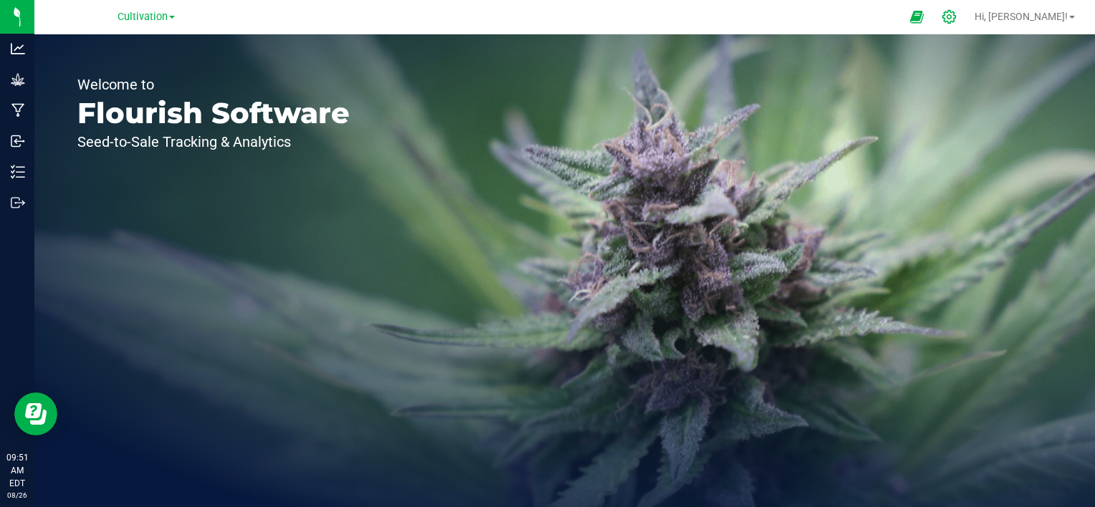
click at [956, 19] on icon at bounding box center [948, 16] width 15 height 15
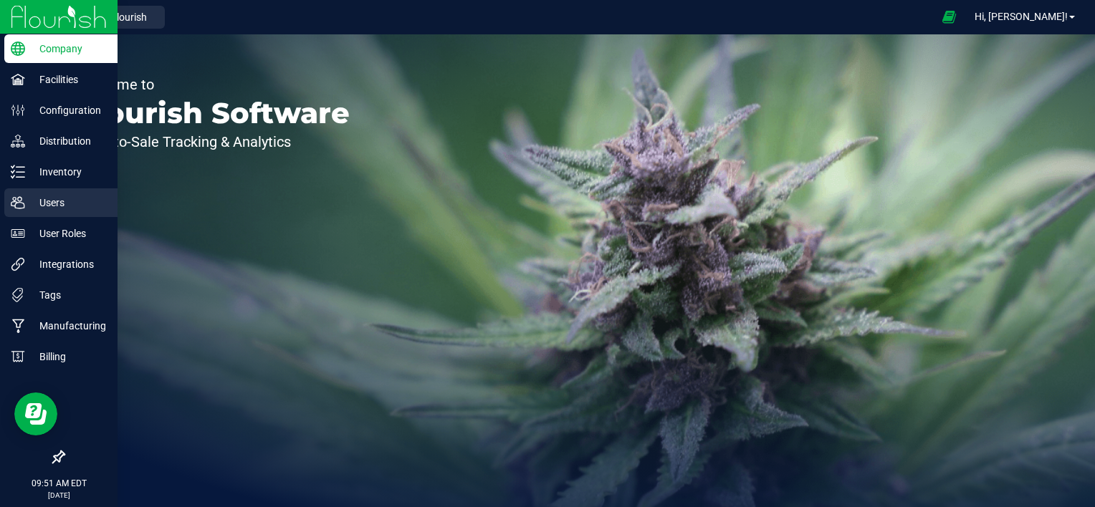
click at [72, 205] on p "Users" at bounding box center [68, 202] width 86 height 17
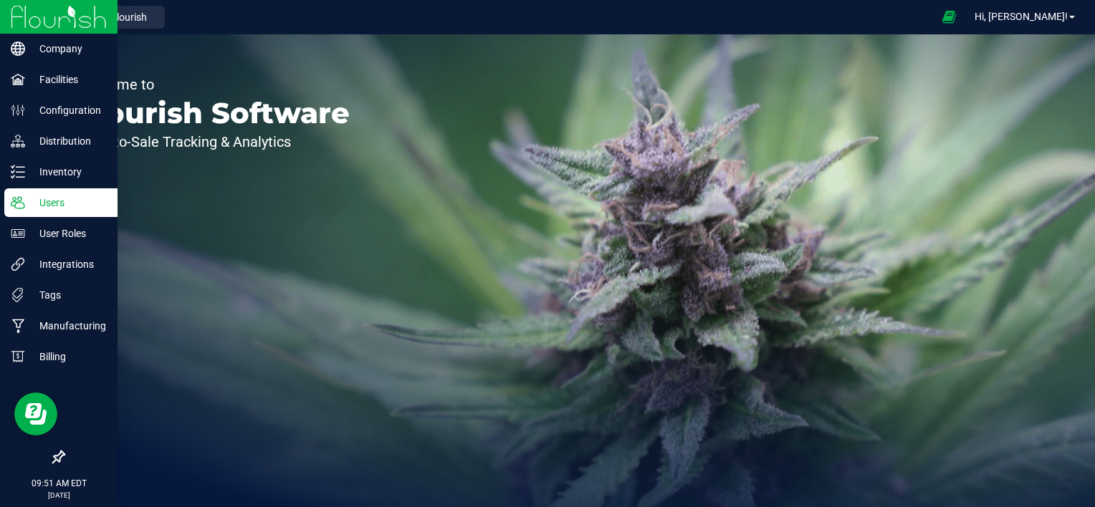
click at [26, 203] on p "Users" at bounding box center [68, 202] width 86 height 17
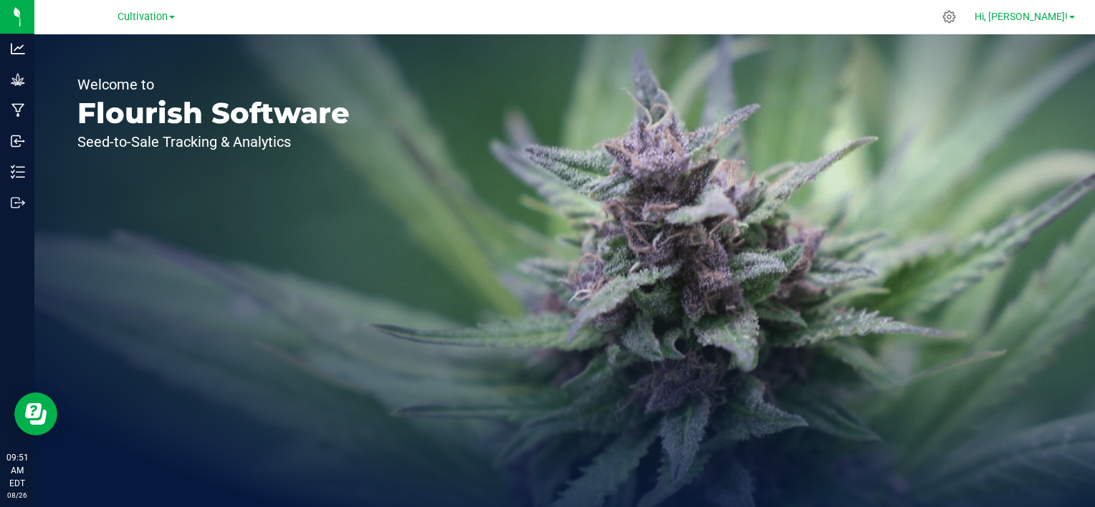
click at [1071, 20] on link "Hi, [PERSON_NAME]!" at bounding box center [1025, 16] width 112 height 15
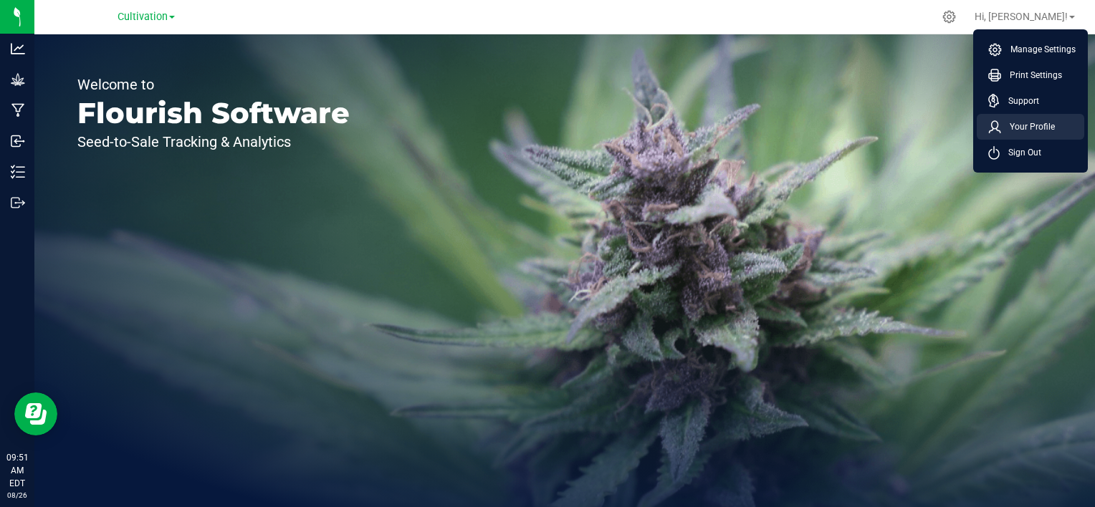
click at [1039, 130] on span "Your Profile" at bounding box center [1028, 127] width 54 height 14
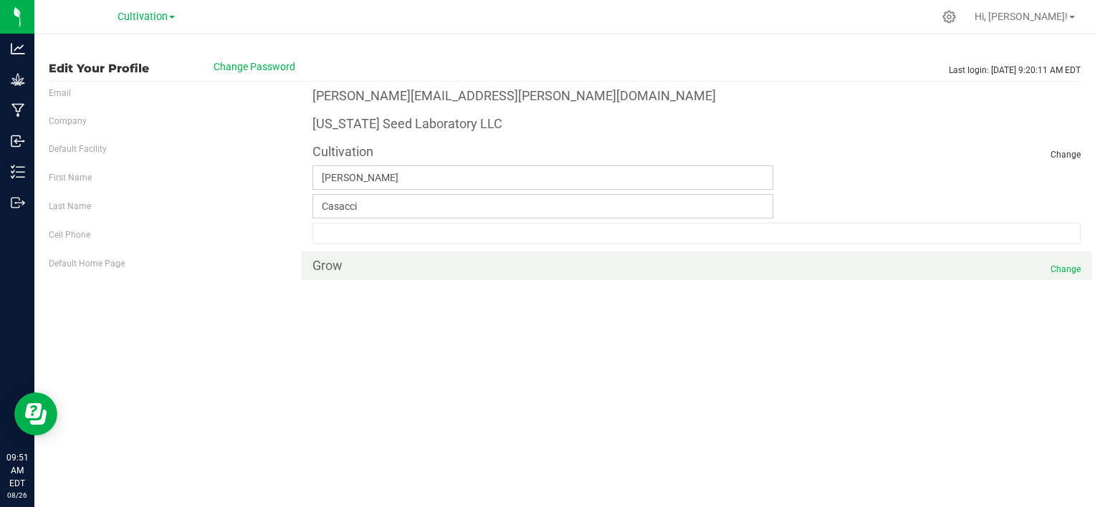
click at [1060, 269] on span "Change" at bounding box center [1065, 269] width 30 height 13
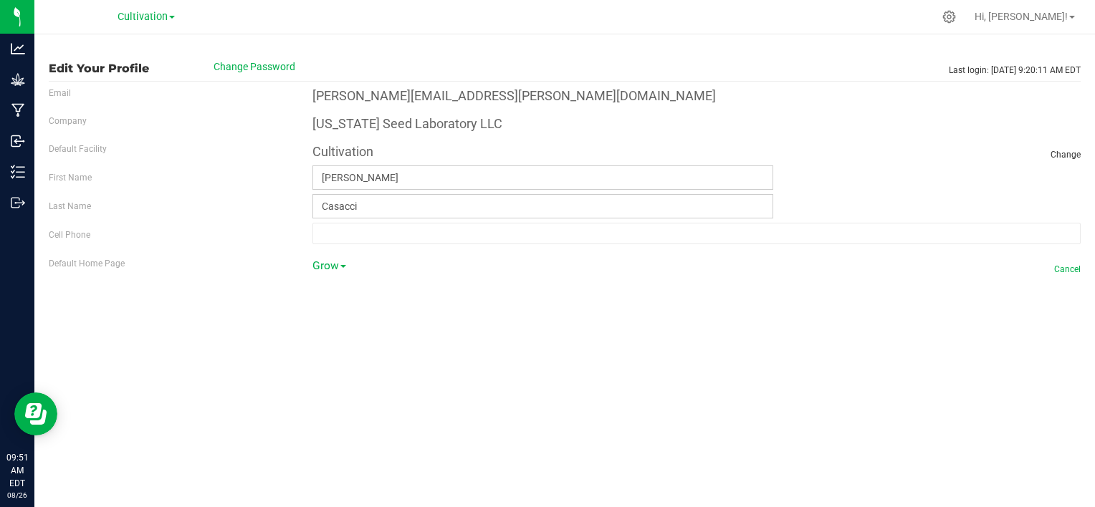
click at [344, 266] on span at bounding box center [343, 266] width 6 height 3
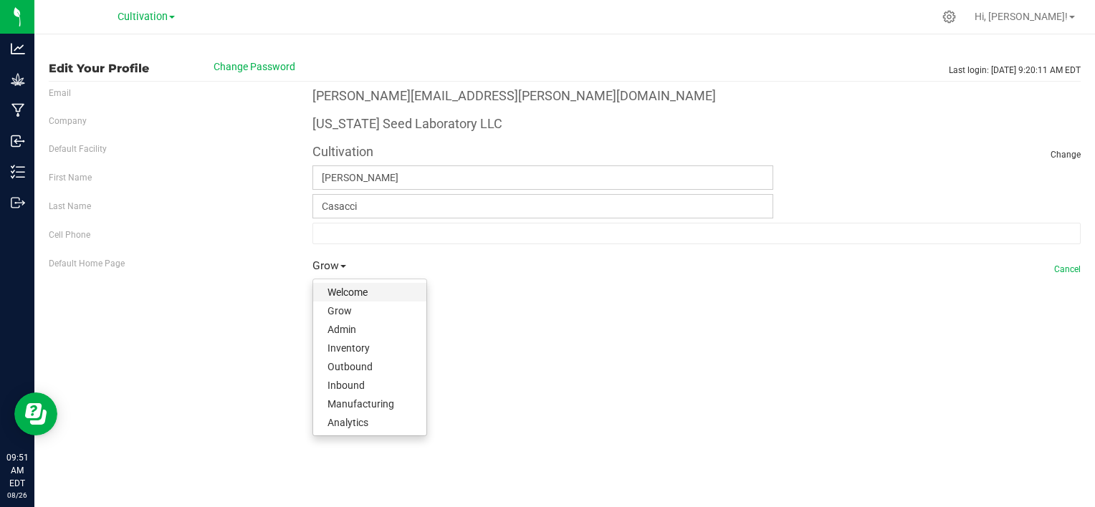
click at [400, 291] on link "Welcome" at bounding box center [369, 292] width 113 height 19
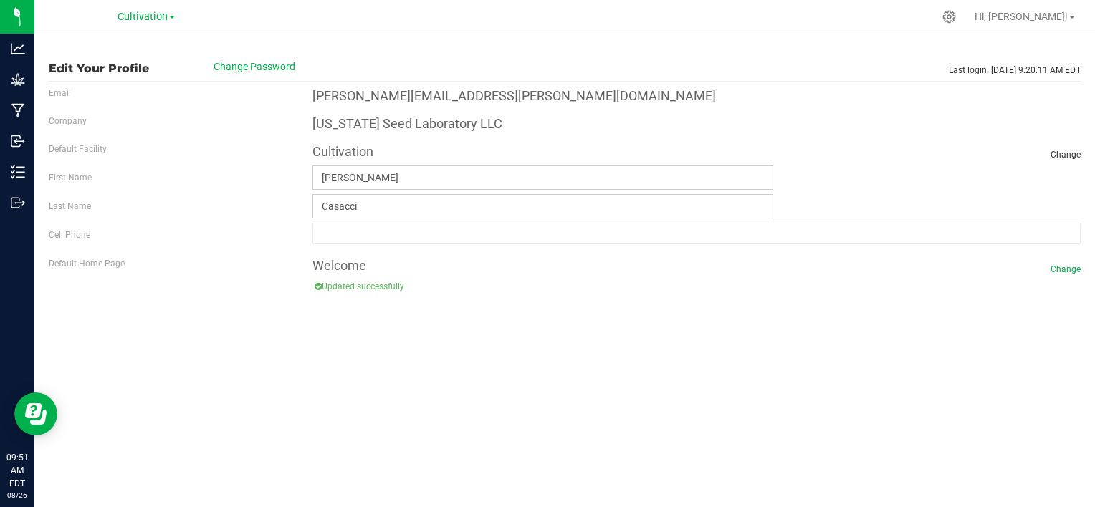
click at [410, 312] on div "Edit Your Profile Change Password Last login: Aug 26, 2025 9:20:11 AM EDT Email…" at bounding box center [564, 270] width 1060 height 473
click at [1067, 19] on span "Hi, [PERSON_NAME]!" at bounding box center [1020, 16] width 93 height 11
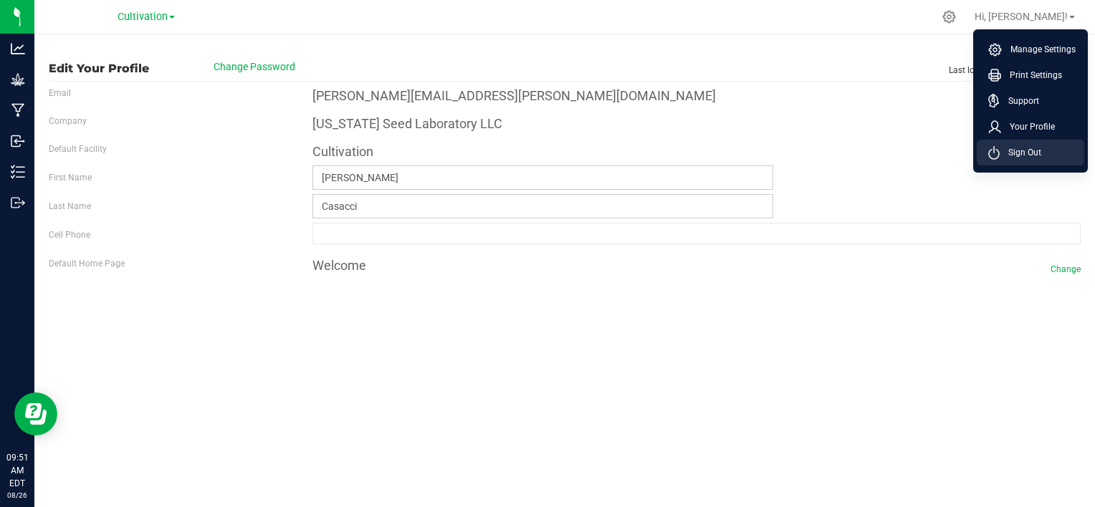
click at [1044, 153] on li "Sign Out" at bounding box center [1029, 153] width 107 height 26
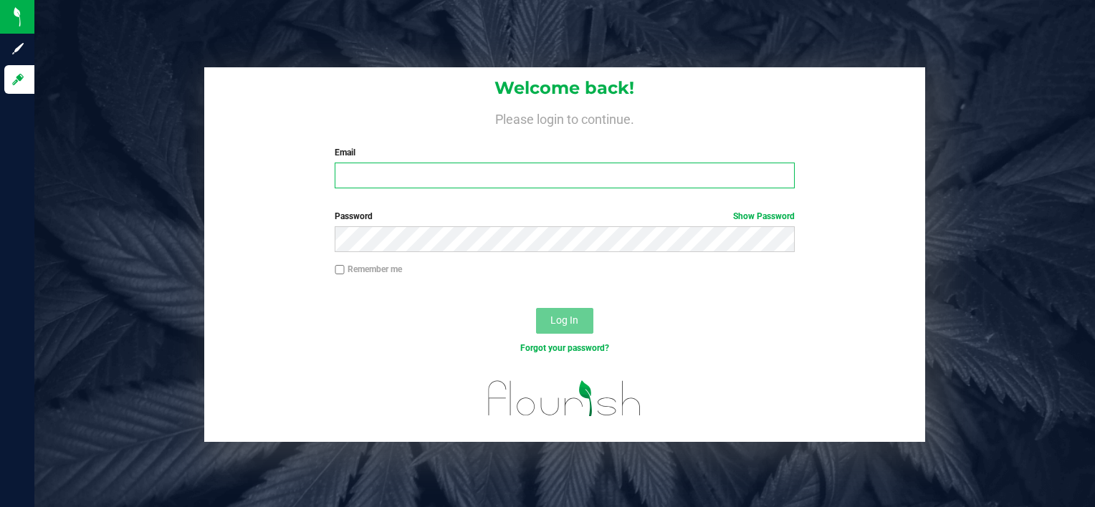
type input "[PERSON_NAME][EMAIL_ADDRESS][PERSON_NAME][DOMAIN_NAME]"
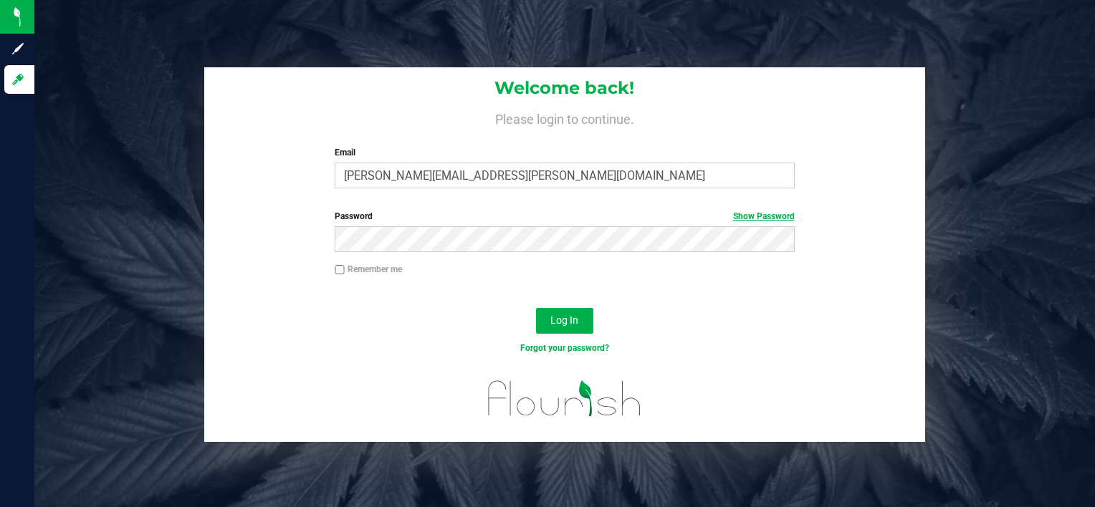
click at [765, 216] on link "Show Password" at bounding box center [764, 216] width 62 height 10
click at [369, 270] on label "Remember me" at bounding box center [368, 269] width 67 height 13
click at [345, 270] on input "Remember me" at bounding box center [340, 270] width 10 height 10
checkbox input "true"
click at [567, 325] on span "Log In" at bounding box center [564, 319] width 28 height 11
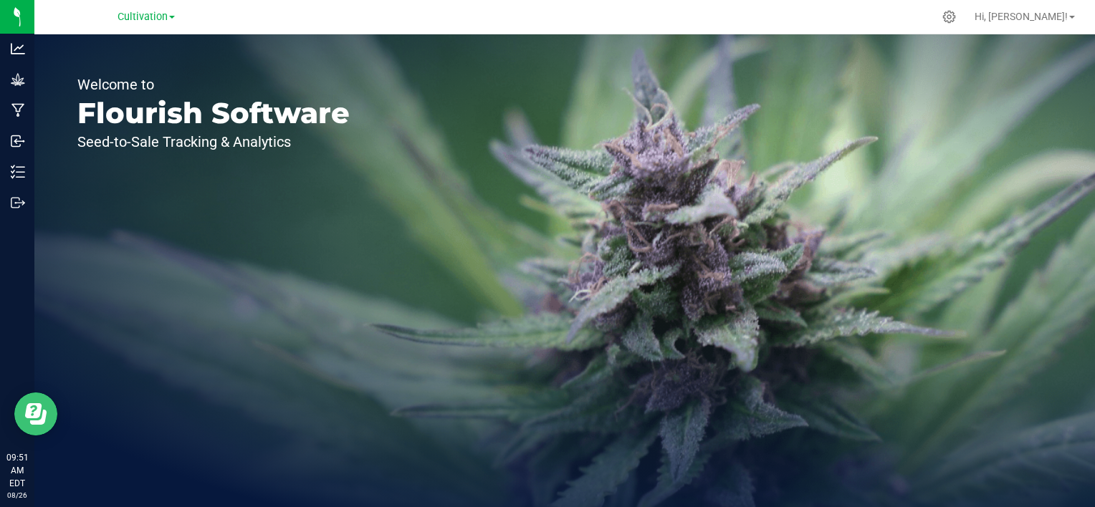
click at [46, 417] on icon "Open Resource Center" at bounding box center [35, 413] width 21 height 21
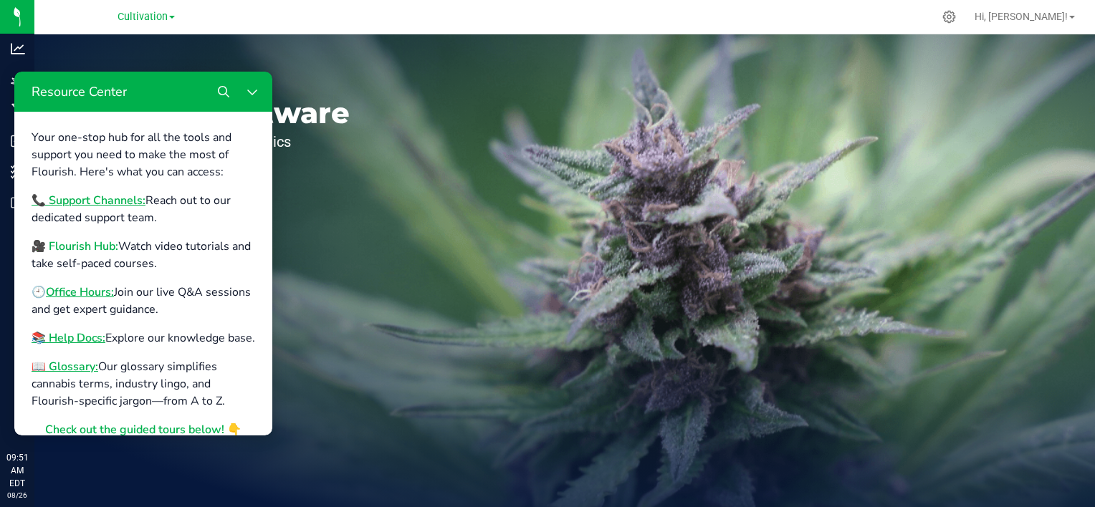
click at [90, 245] on b "🎥 Flourish Hub:" at bounding box center [75, 247] width 87 height 16
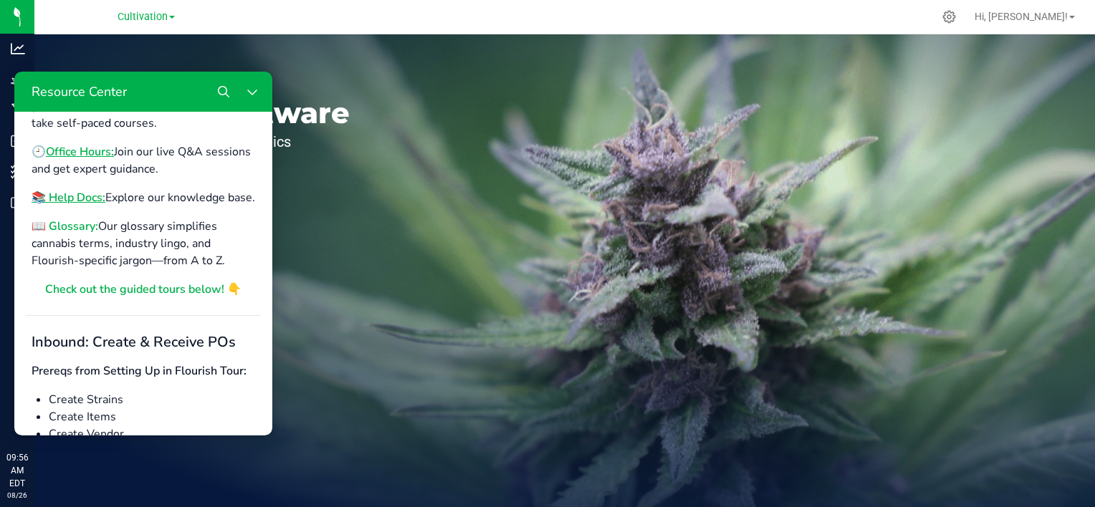
scroll to position [141, 0]
click at [83, 234] on b "📖 Glossary:" at bounding box center [65, 226] width 67 height 16
click at [255, 93] on icon "Close Resource Center" at bounding box center [251, 91] width 11 height 11
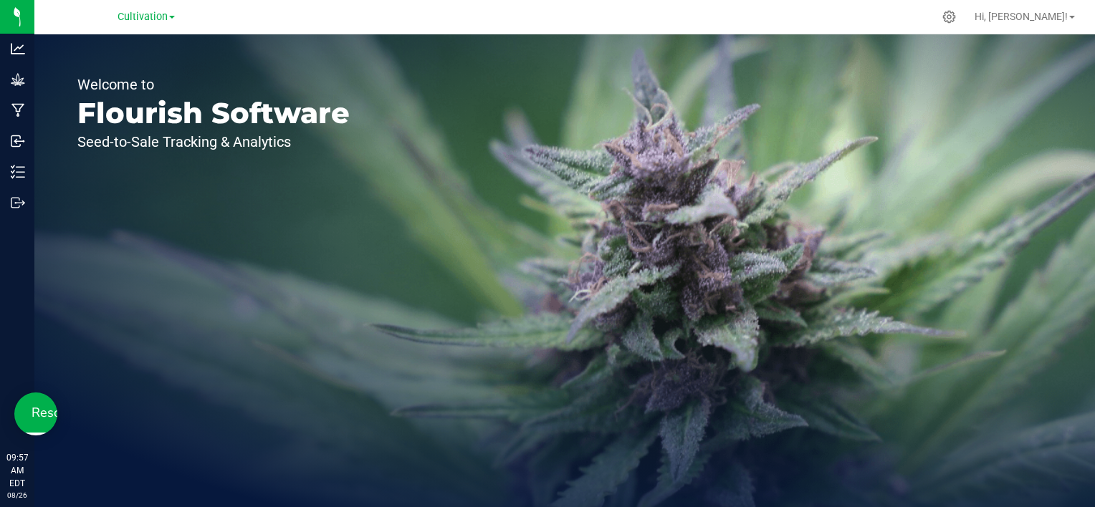
scroll to position [0, 0]
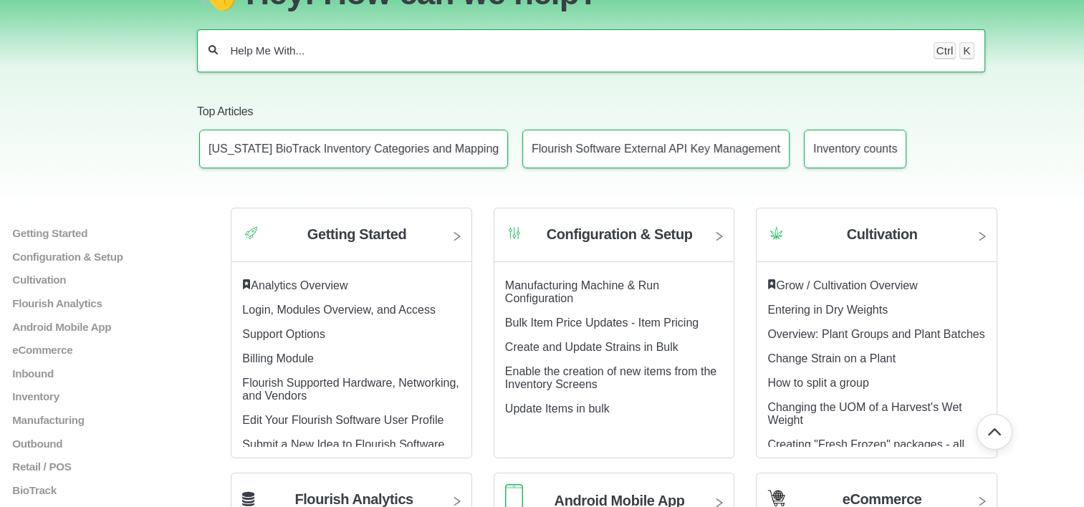
click at [373, 57] on input "Help Me With..." at bounding box center [575, 51] width 693 height 14
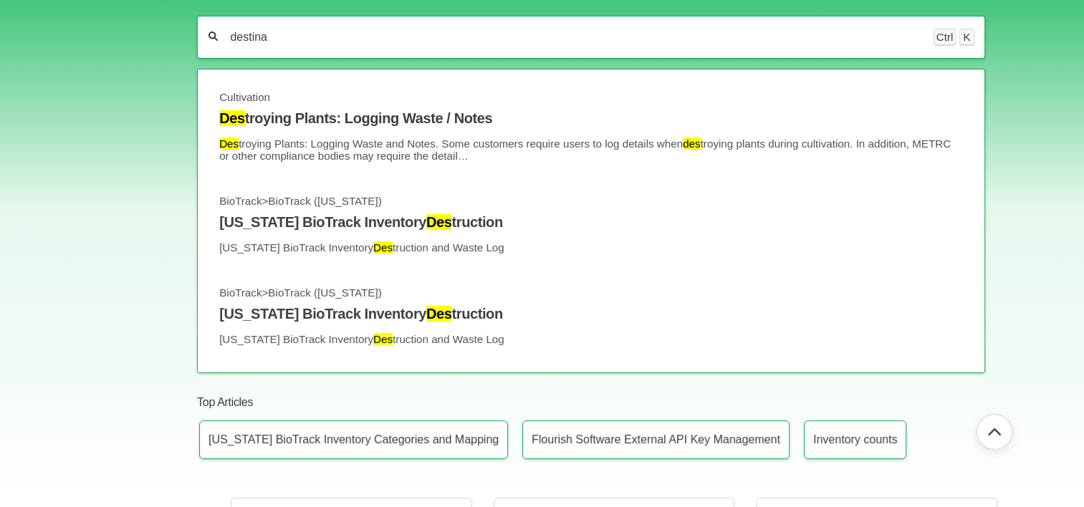
scroll to position [138, 0]
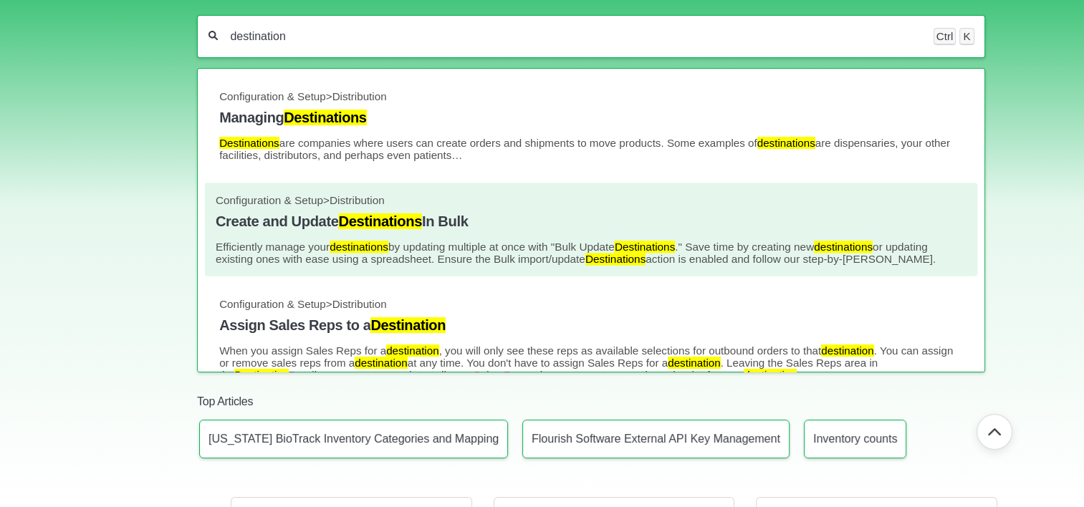
type input "destination"
click at [421, 229] on mark "Destinations" at bounding box center [380, 221] width 83 height 16
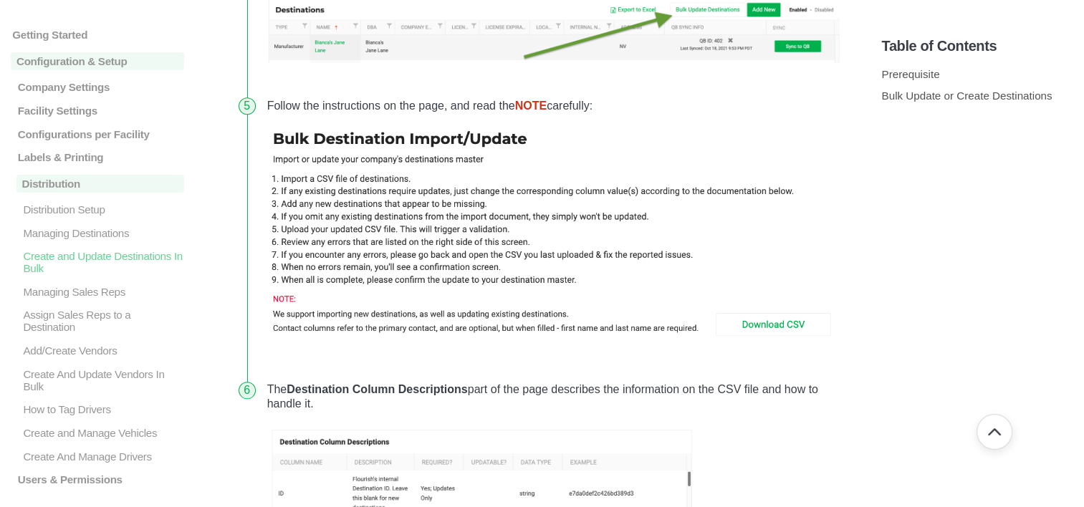
click at [776, 330] on img at bounding box center [553, 237] width 573 height 219
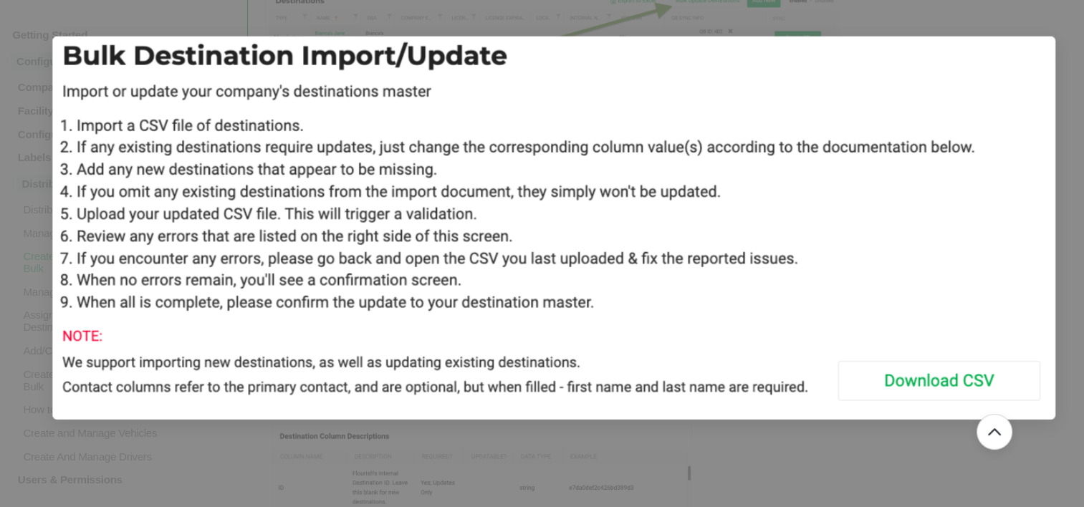
click at [1063, 143] on div at bounding box center [542, 253] width 1084 height 507
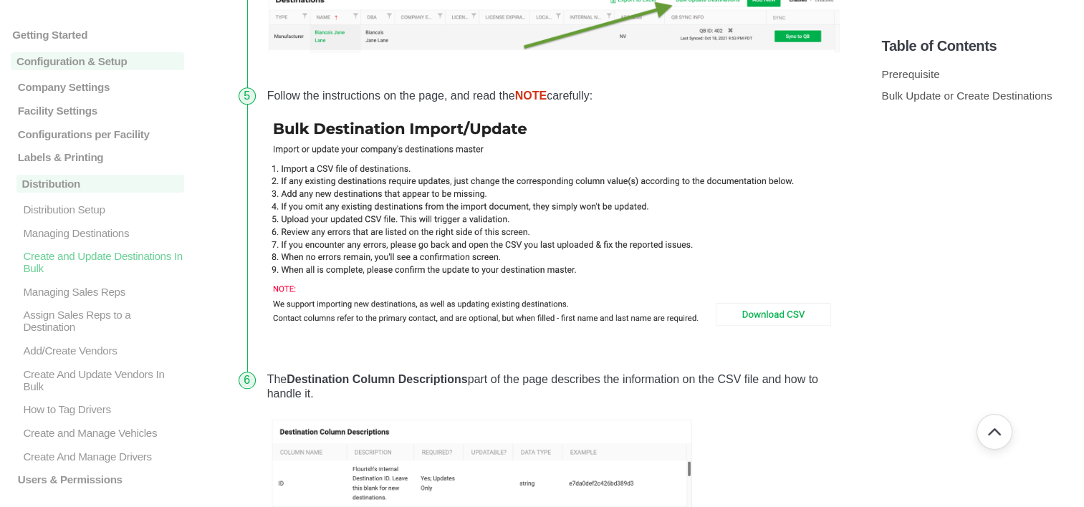
scroll to position [1504, 0]
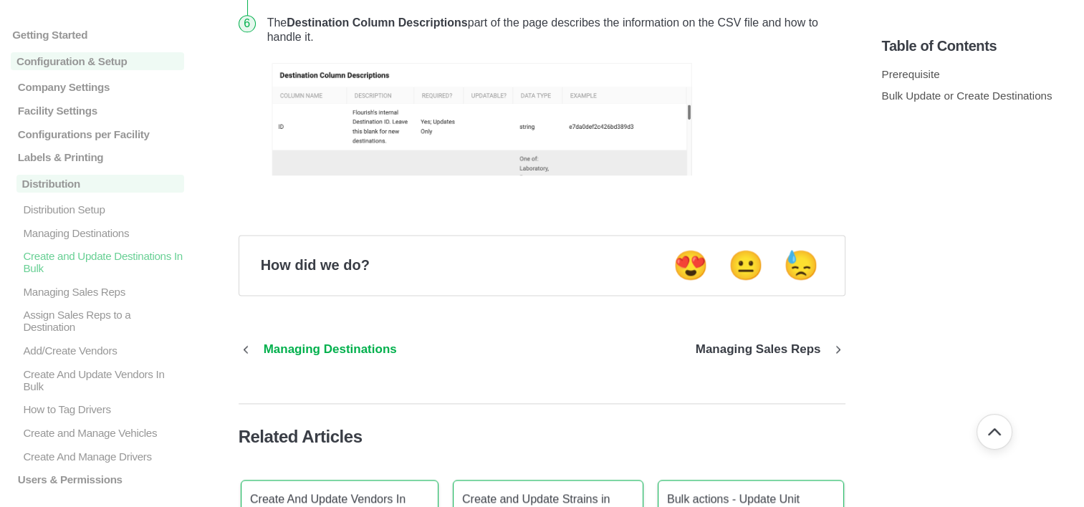
click at [341, 346] on p "Managing Destinations" at bounding box center [330, 349] width 155 height 14
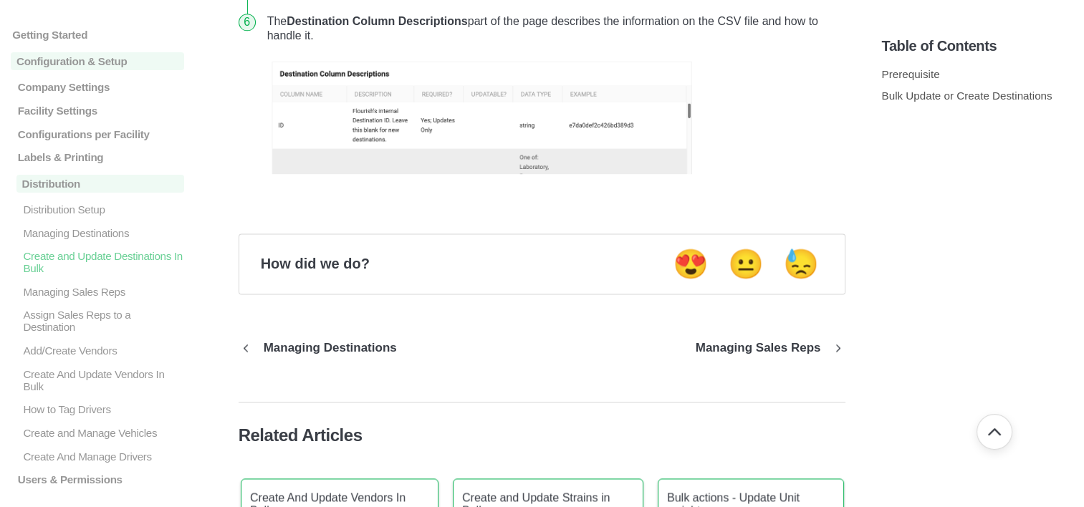
scroll to position [1862, 0]
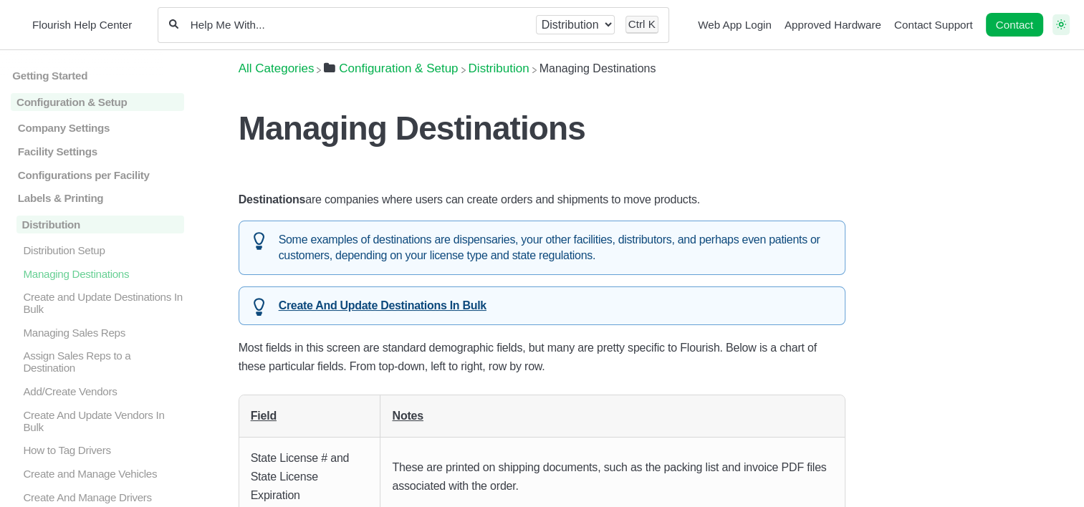
click at [1060, 21] on icon "Switch dark mode setting" at bounding box center [1061, 24] width 10 height 10
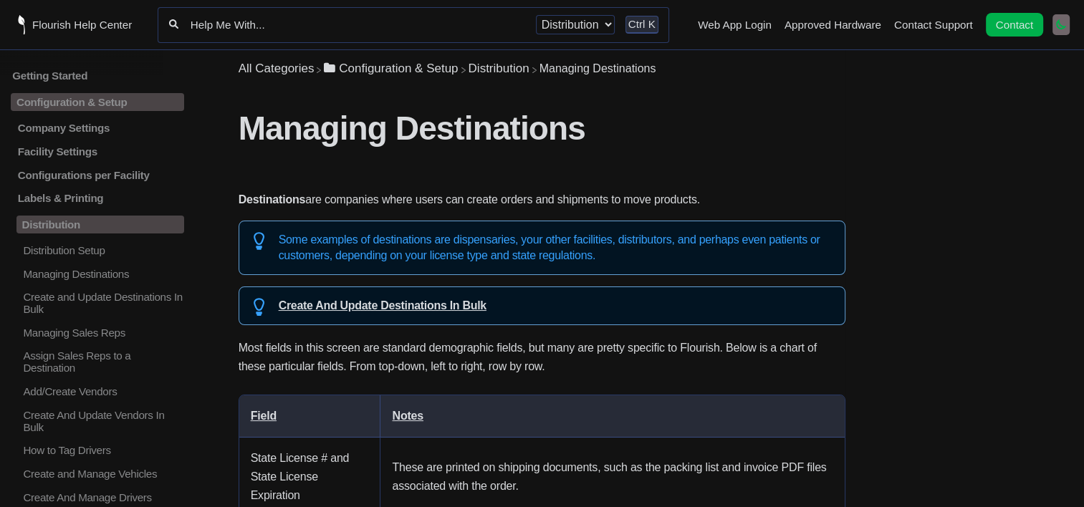
click at [1060, 21] on icon "An icon of a simple moon to switch to dark mode. A simple moon icon. It has a s…" at bounding box center [1061, 24] width 10 height 10
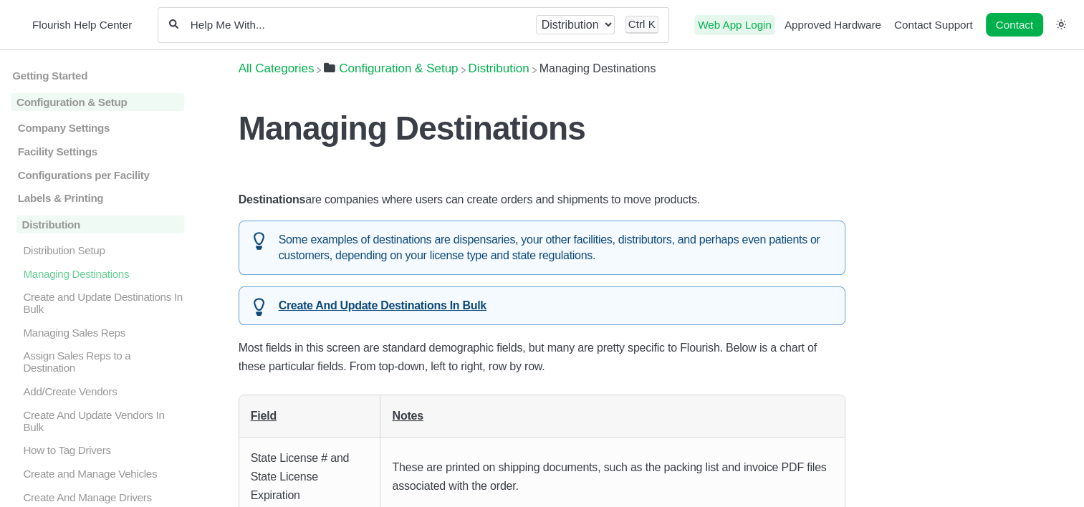
click at [731, 24] on link "Web App Login" at bounding box center [735, 25] width 74 height 12
click at [416, 39] on div "All categories Configuration & Setup Distribution Ctrl K" at bounding box center [413, 25] width 511 height 36
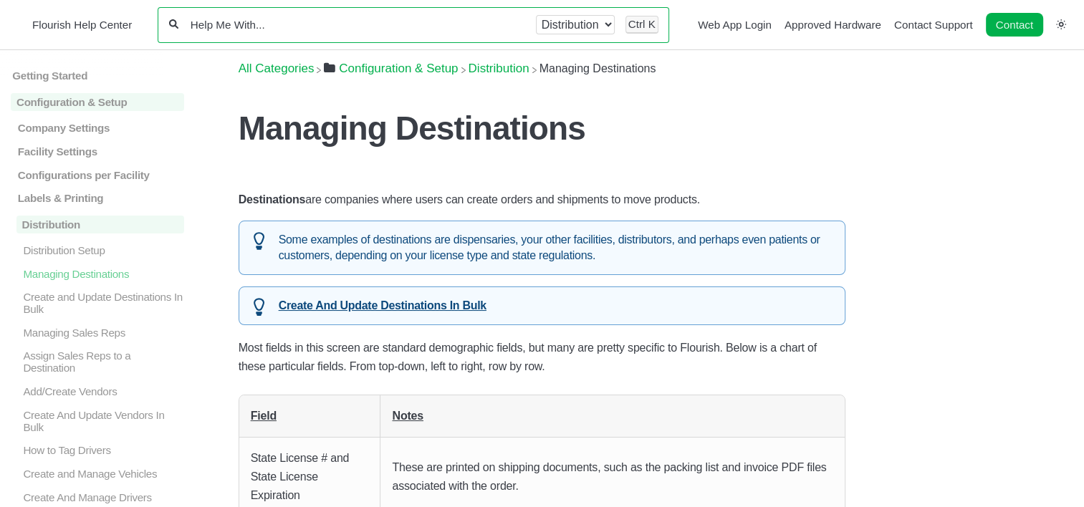
click at [411, 28] on input "Help Me With..." at bounding box center [357, 25] width 336 height 14
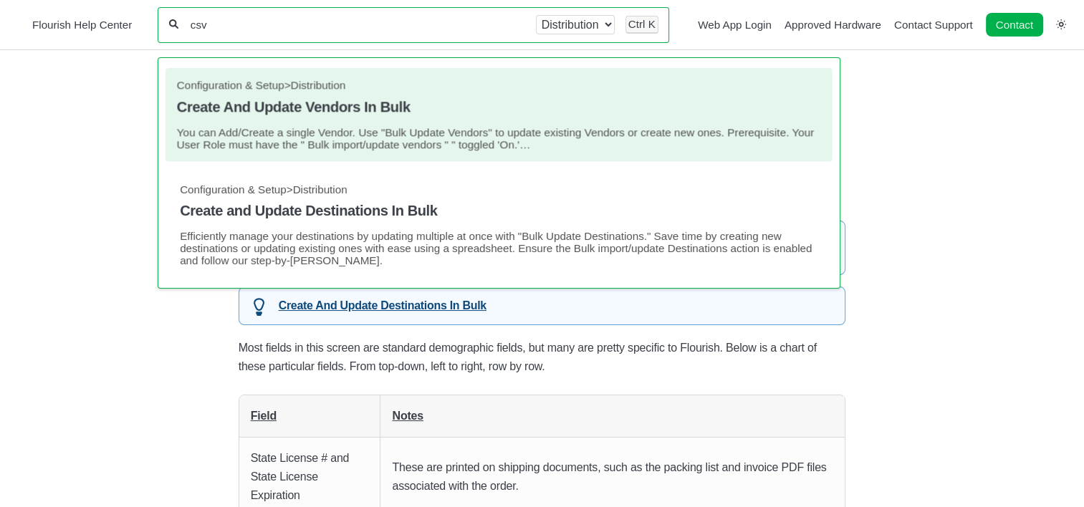
type input "csv"
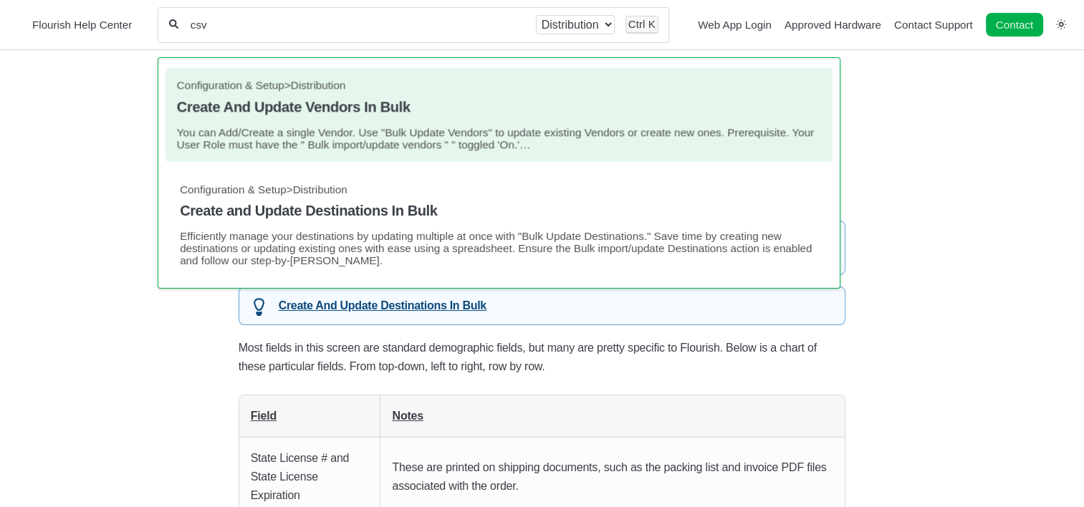
click at [404, 95] on link "Configuration & Setup > Distribution Create And Update Vendors In Bulk You can …" at bounding box center [498, 116] width 645 height 72
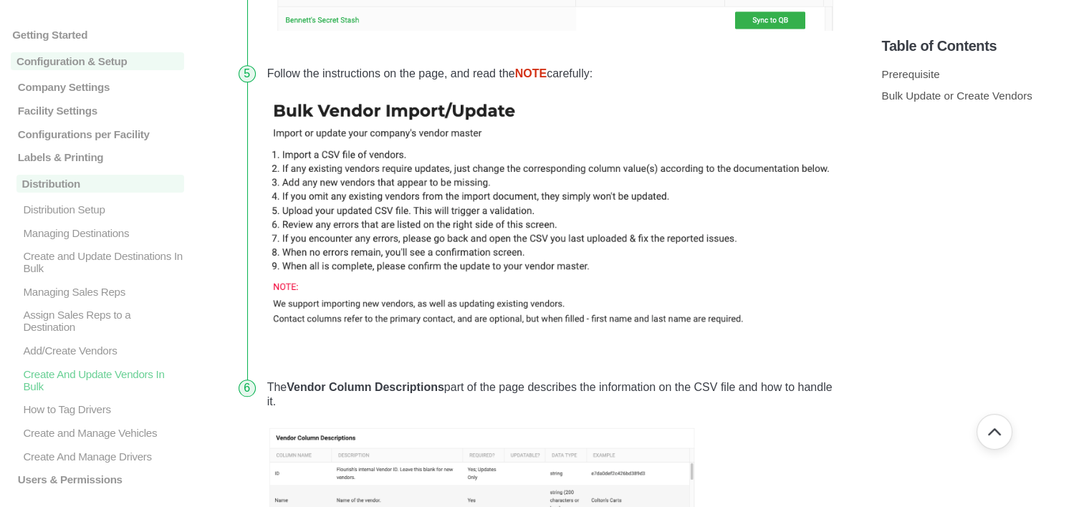
scroll to position [1563, 0]
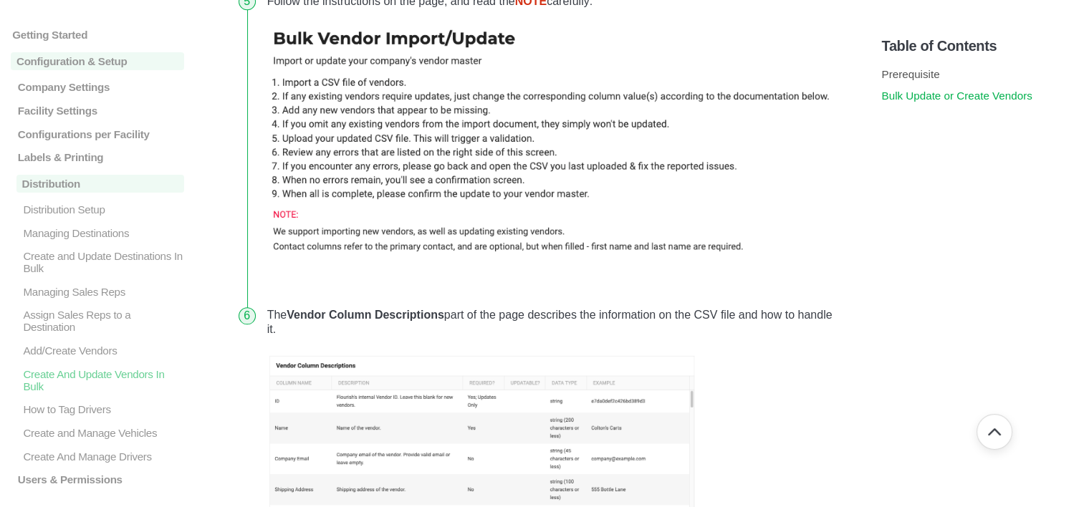
click at [974, 98] on link "Bulk Update or Create Vendors" at bounding box center [956, 96] width 150 height 12
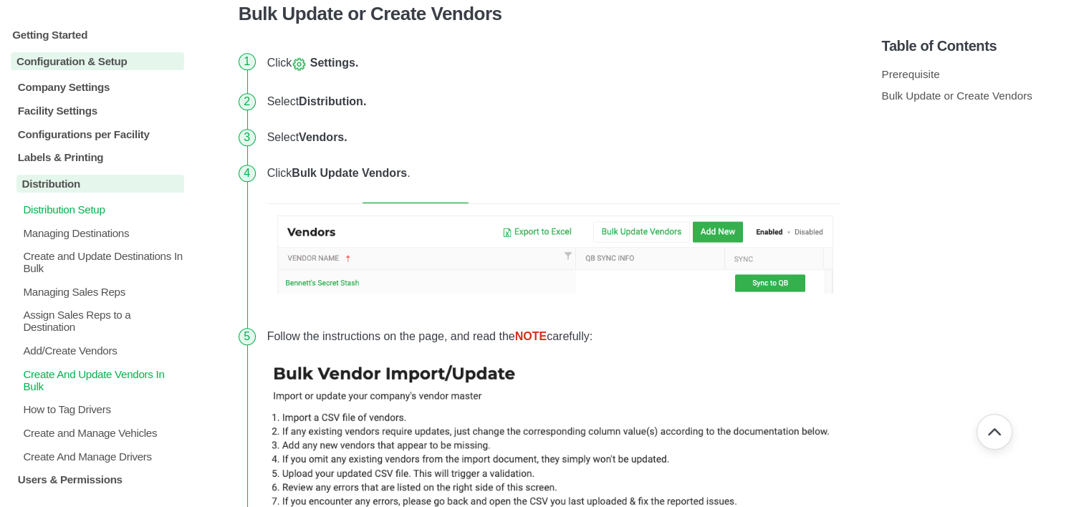
click at [93, 214] on p "Distribution Setup" at bounding box center [102, 209] width 163 height 12
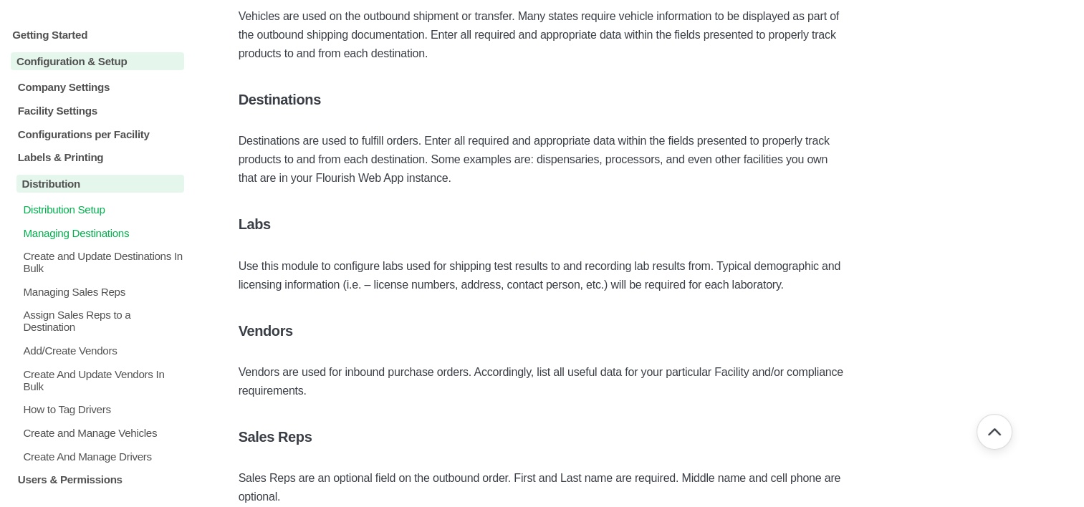
click at [86, 231] on p "Managing Destinations" at bounding box center [102, 232] width 163 height 12
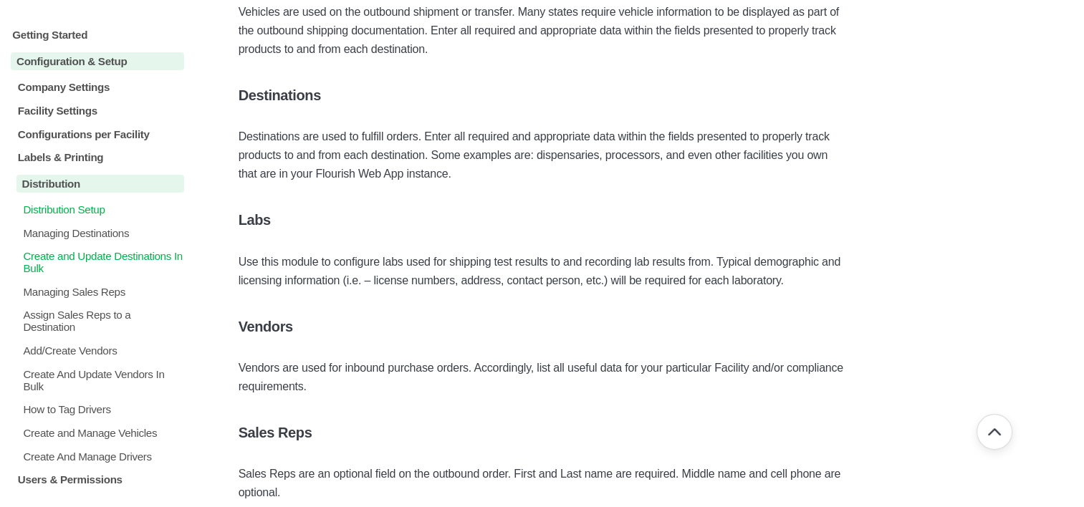
click at [119, 255] on p "Create and Update Destinations In Bulk" at bounding box center [102, 262] width 163 height 24
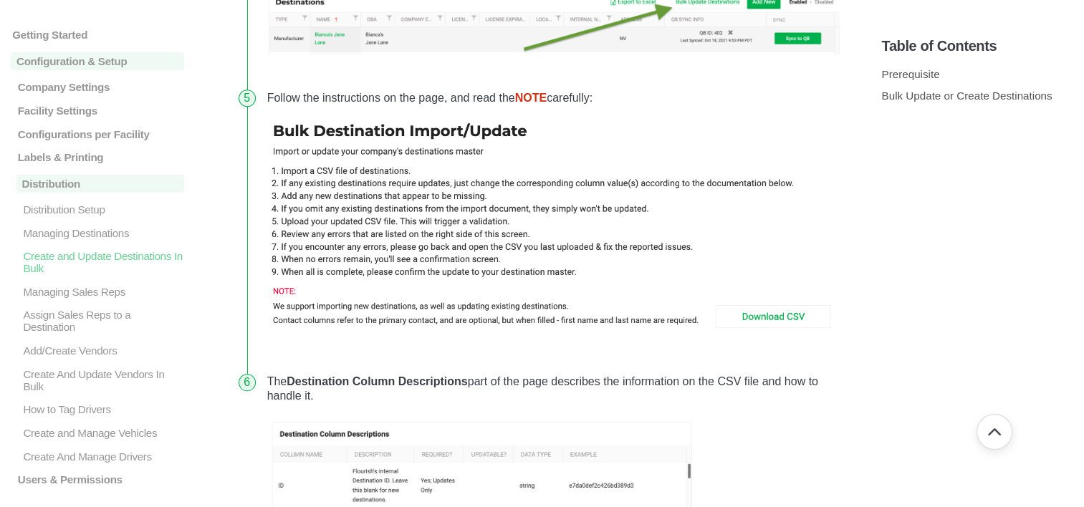
scroll to position [1502, 0]
click at [765, 314] on img at bounding box center [553, 228] width 573 height 219
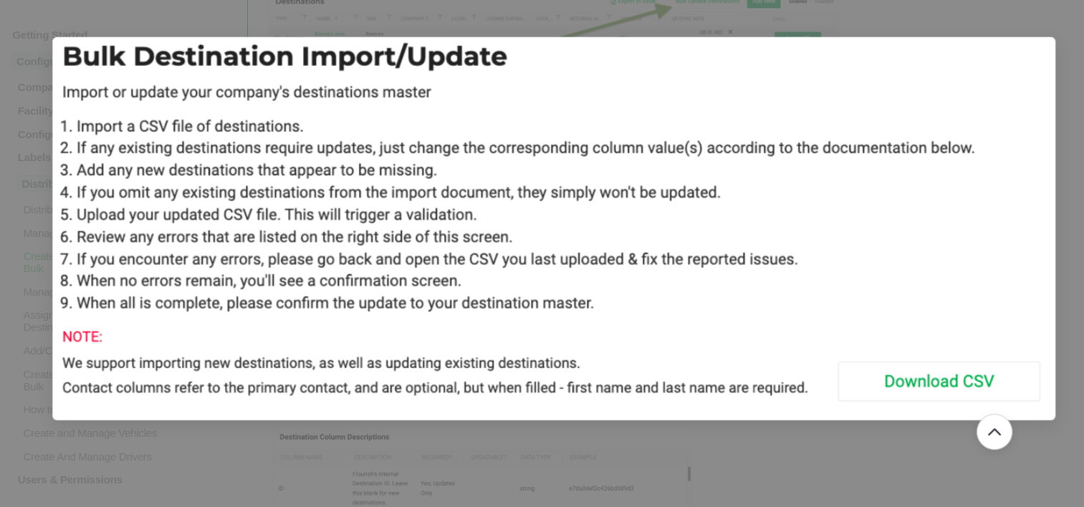
click at [765, 314] on img at bounding box center [553, 229] width 1003 height 384
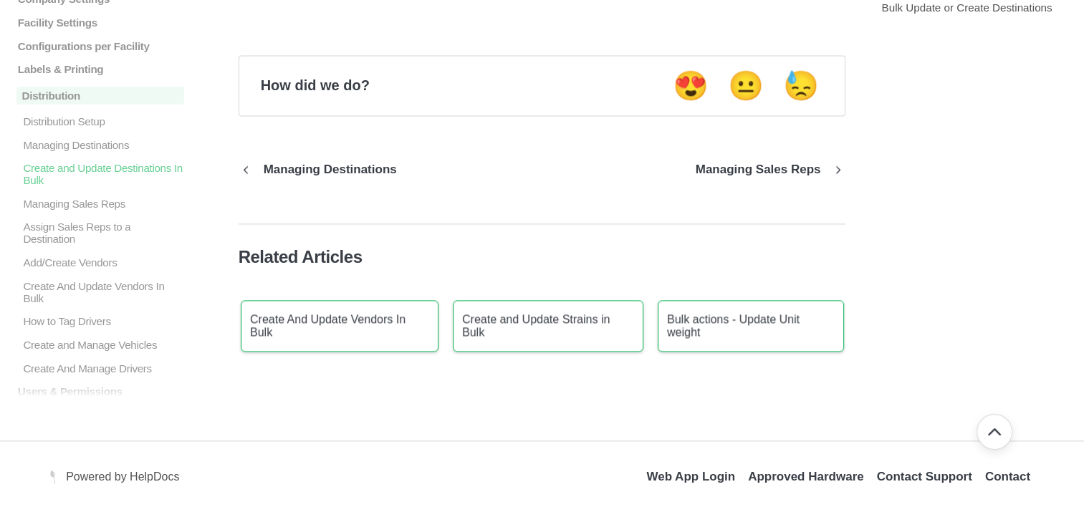
scroll to position [2040, 0]
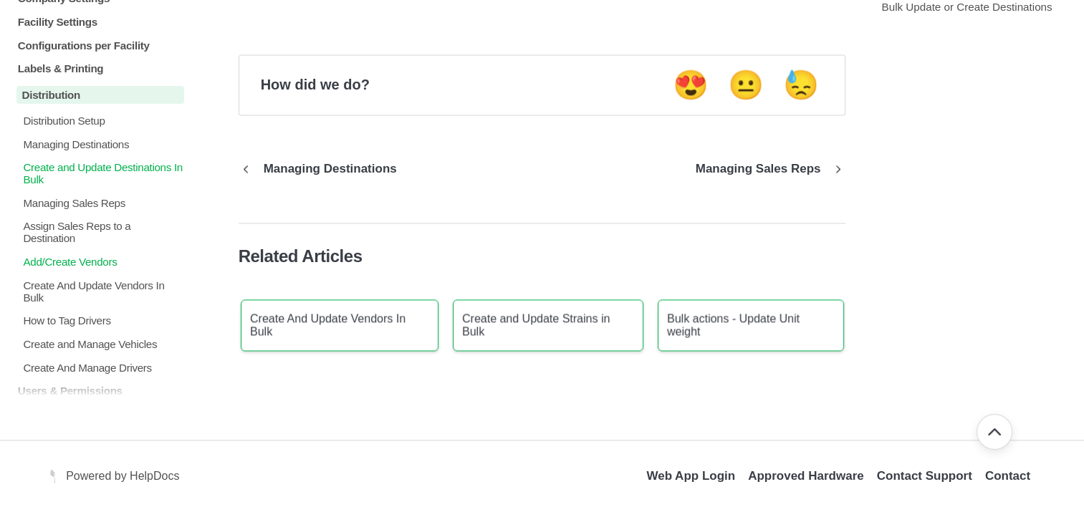
click at [83, 264] on p "Add/Create Vendors" at bounding box center [102, 262] width 163 height 12
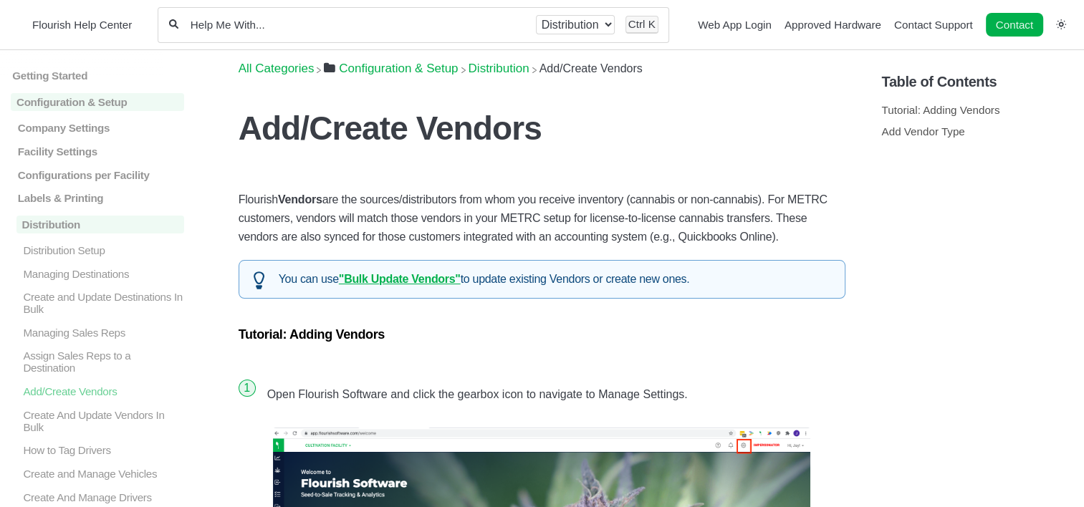
click at [414, 277] on link ""Bulk Update Vendors"" at bounding box center [400, 279] width 122 height 12
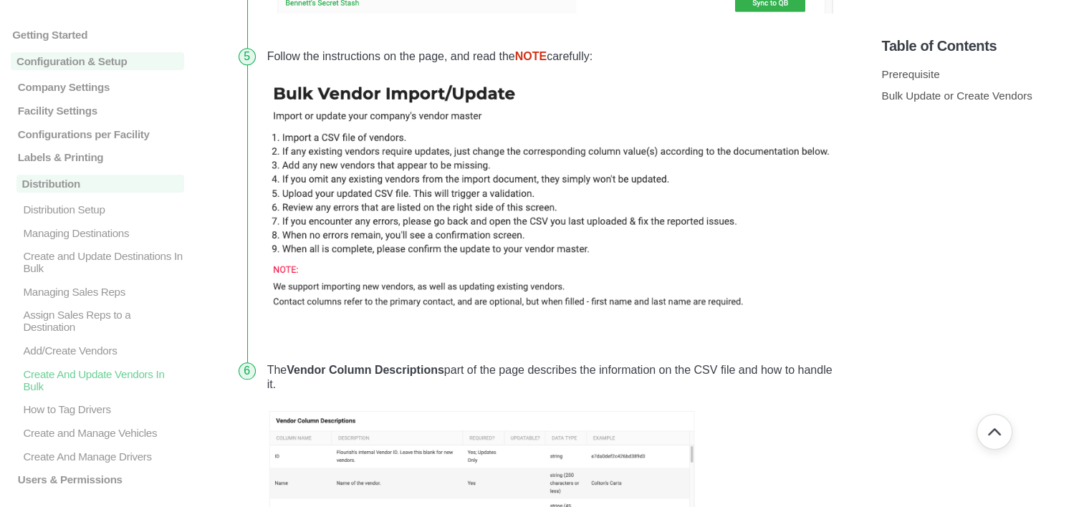
click at [527, 54] on strong "NOTE" at bounding box center [531, 56] width 32 height 12
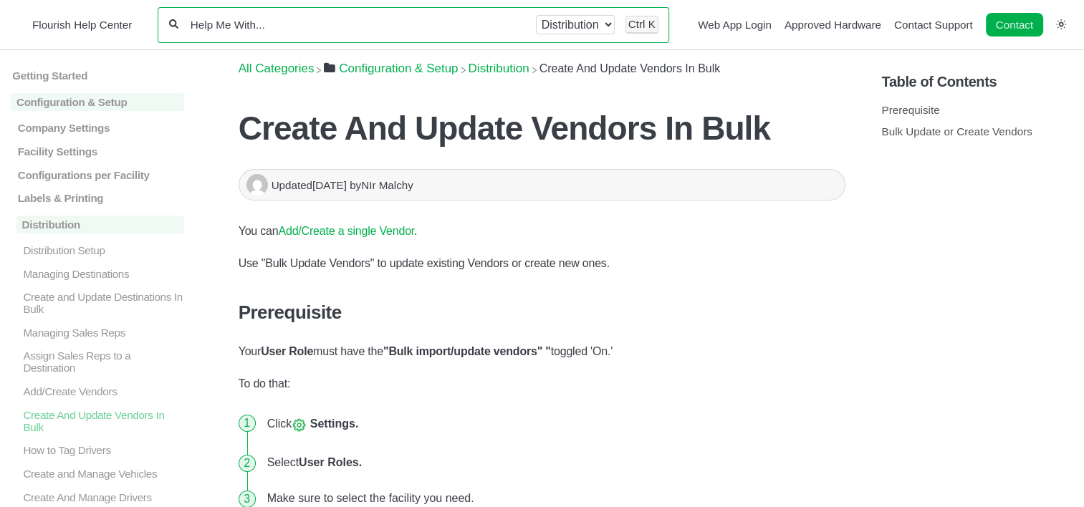
click at [605, 26] on select "All categories Configuration & Setup Distribution" at bounding box center [575, 24] width 79 height 19
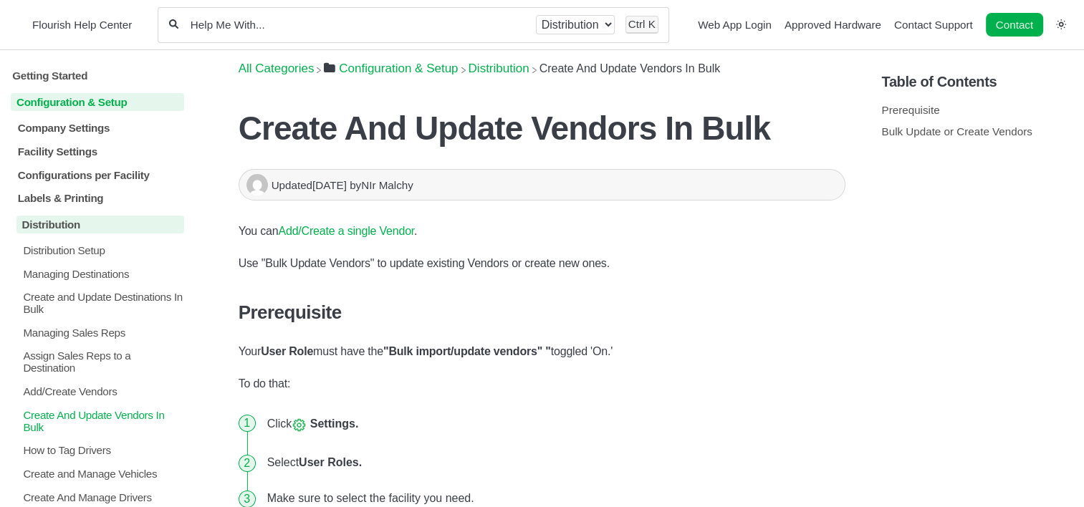
click at [104, 103] on p "Configuration & Setup" at bounding box center [97, 102] width 173 height 18
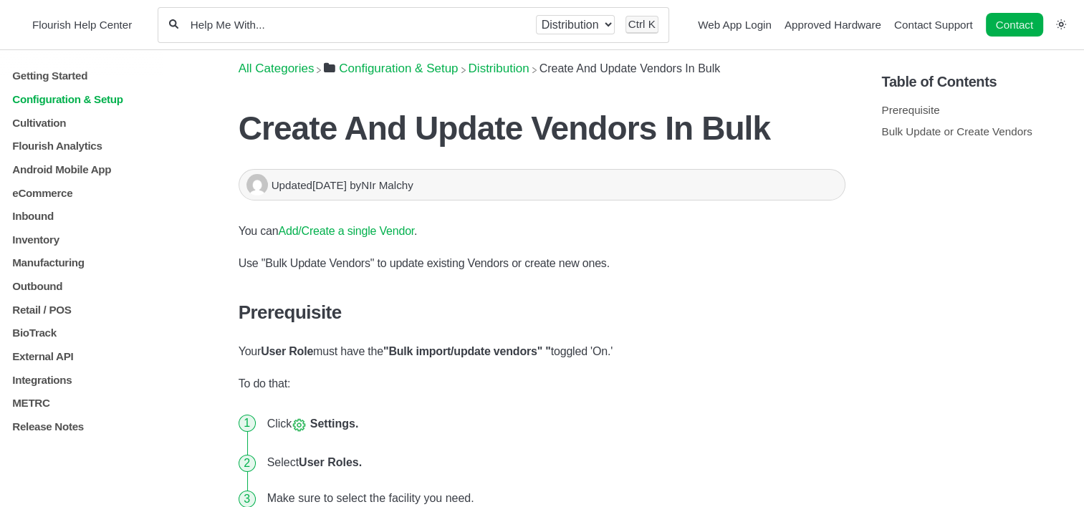
click at [104, 103] on p "Configuration & Setup" at bounding box center [97, 99] width 173 height 12
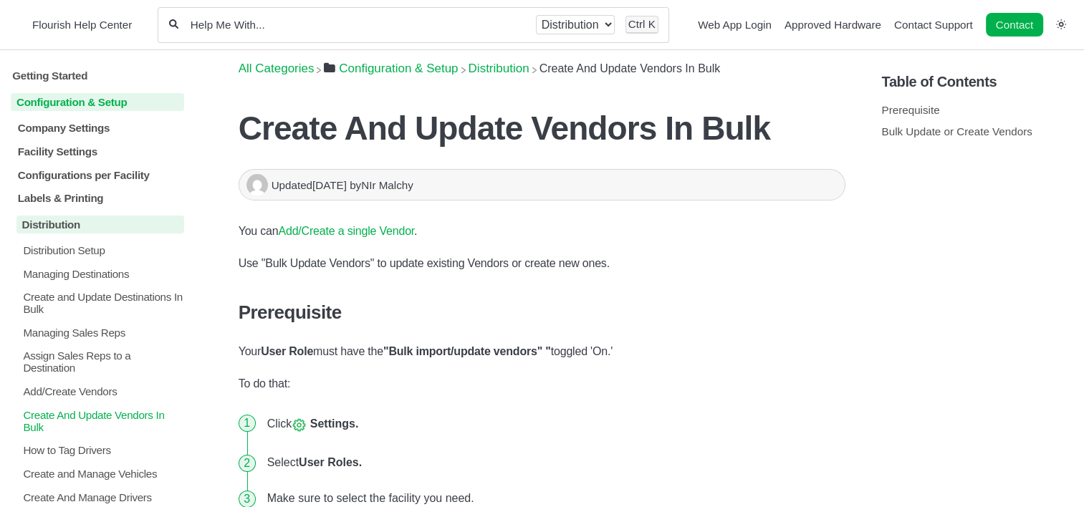
click at [92, 100] on p "Configuration & Setup" at bounding box center [97, 102] width 173 height 18
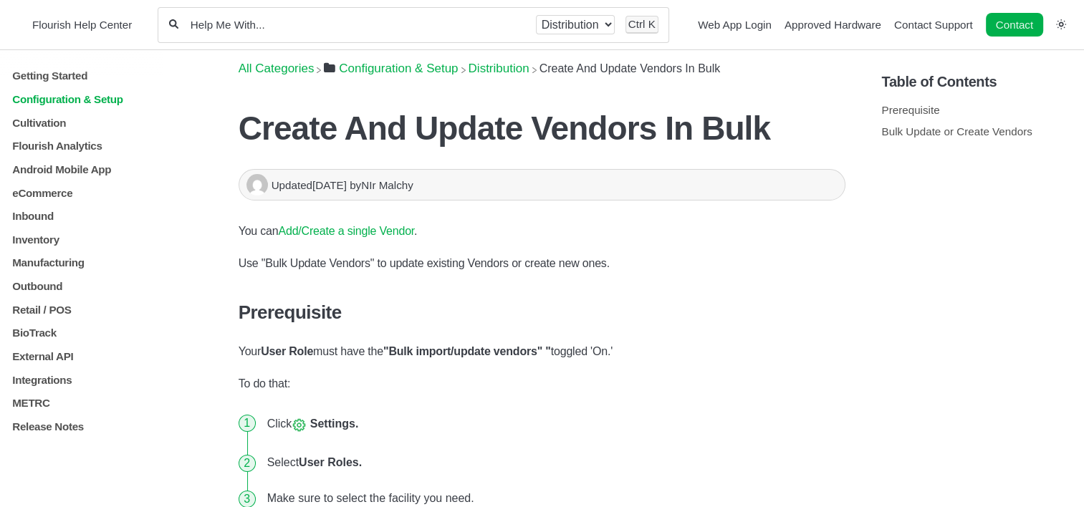
click at [92, 100] on p "Configuration & Setup" at bounding box center [97, 99] width 173 height 12
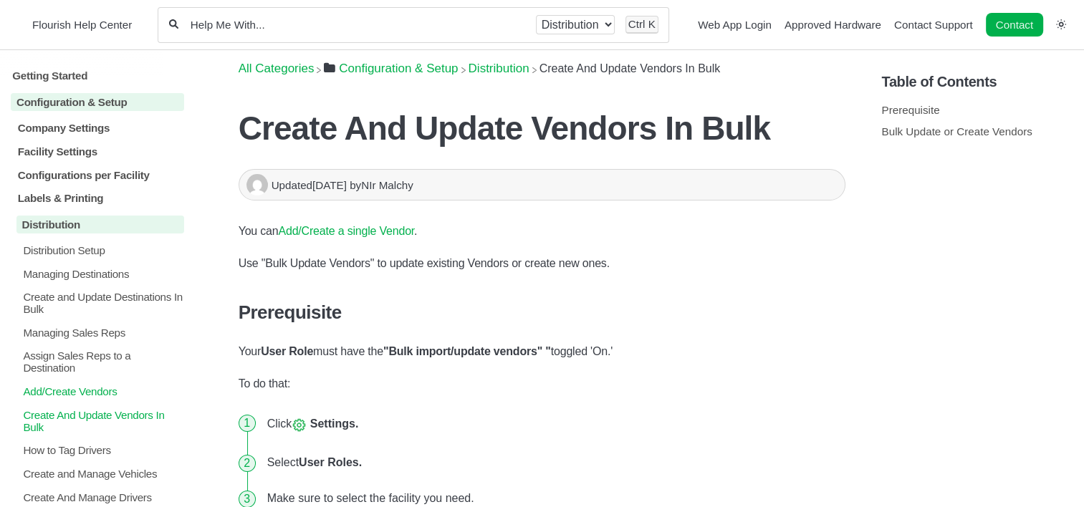
click at [97, 395] on p "Add/Create Vendors" at bounding box center [102, 391] width 163 height 12
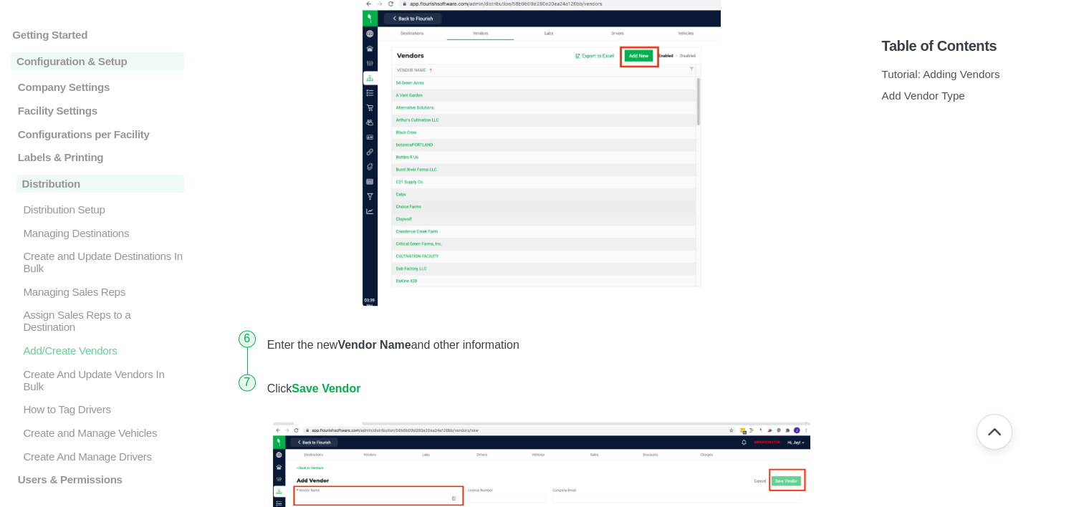
scroll to position [2093, 0]
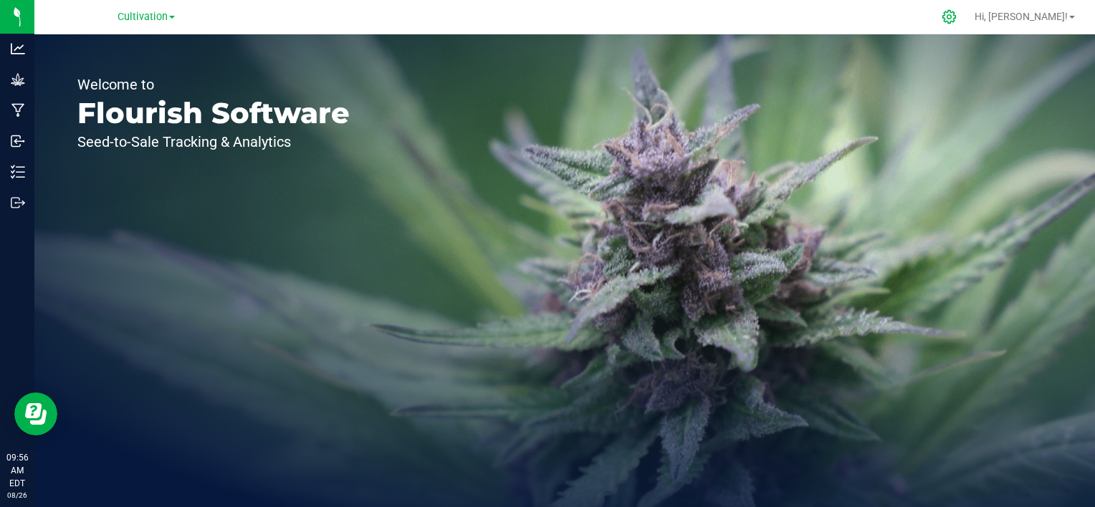
click at [956, 17] on icon at bounding box center [949, 17] width 14 height 14
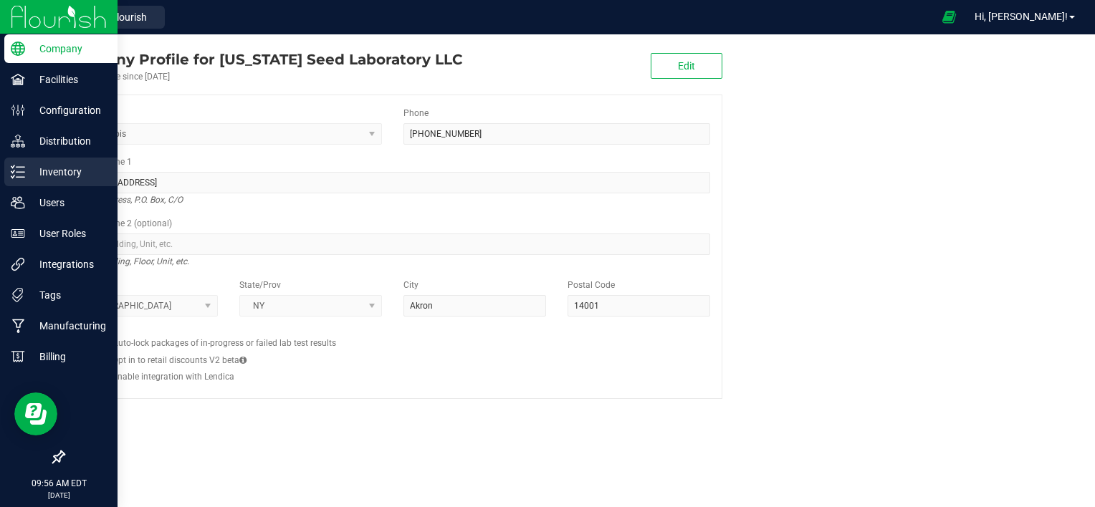
click at [40, 176] on p "Inventory" at bounding box center [68, 171] width 86 height 17
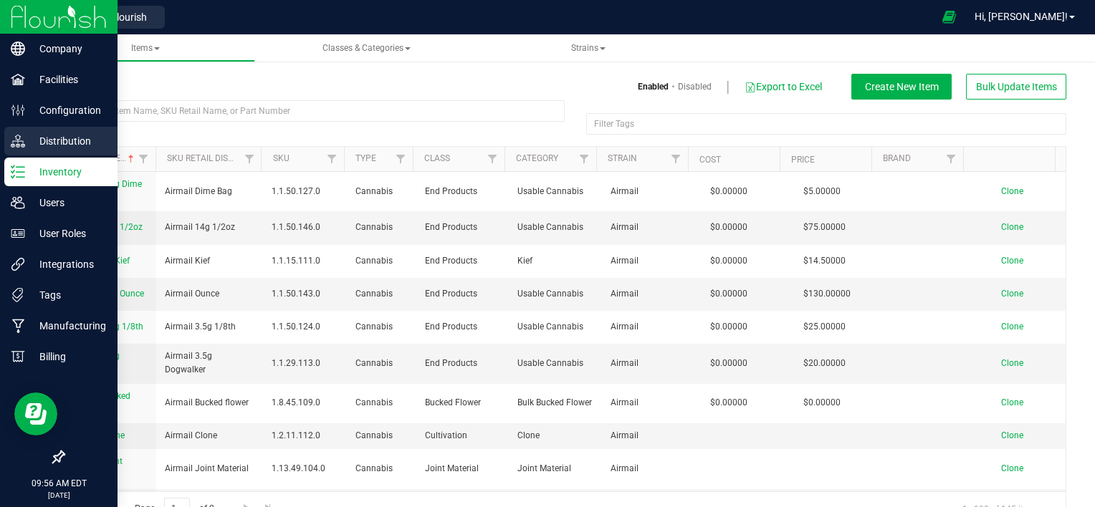
click at [80, 138] on p "Distribution" at bounding box center [68, 141] width 86 height 17
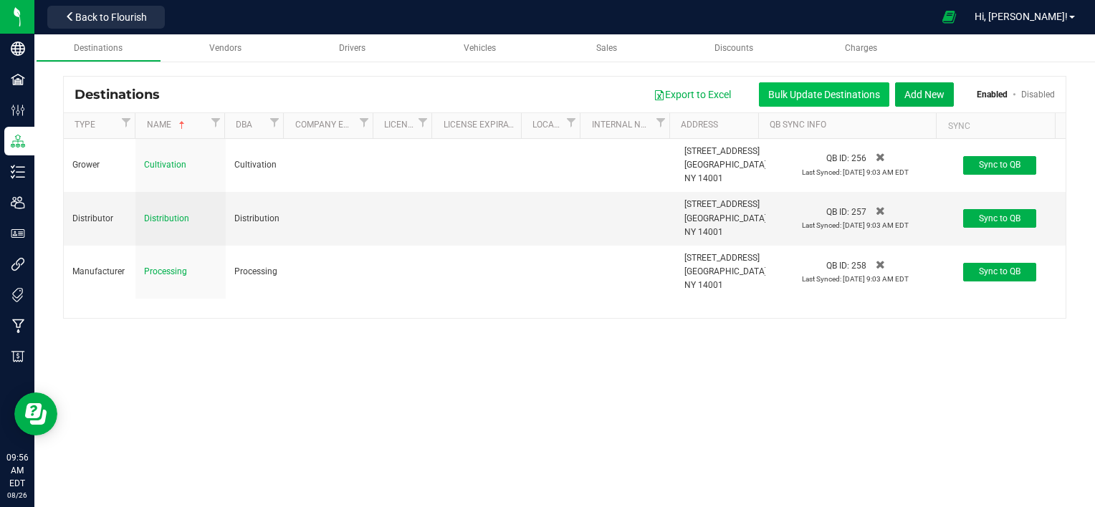
click at [851, 92] on button "Bulk Update Destinations" at bounding box center [824, 94] width 130 height 24
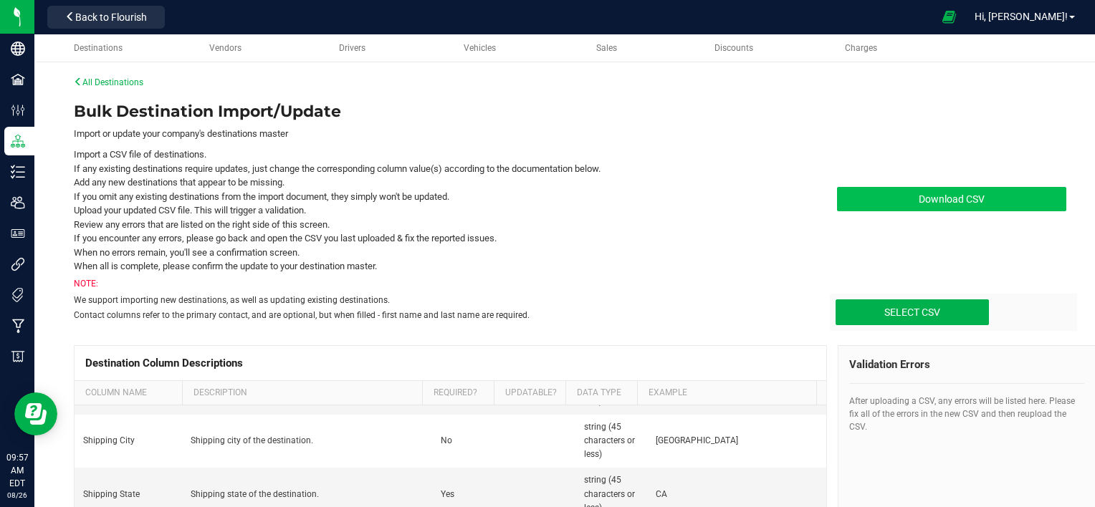
click at [918, 199] on span "Download CSV" at bounding box center [951, 198] width 66 height 11
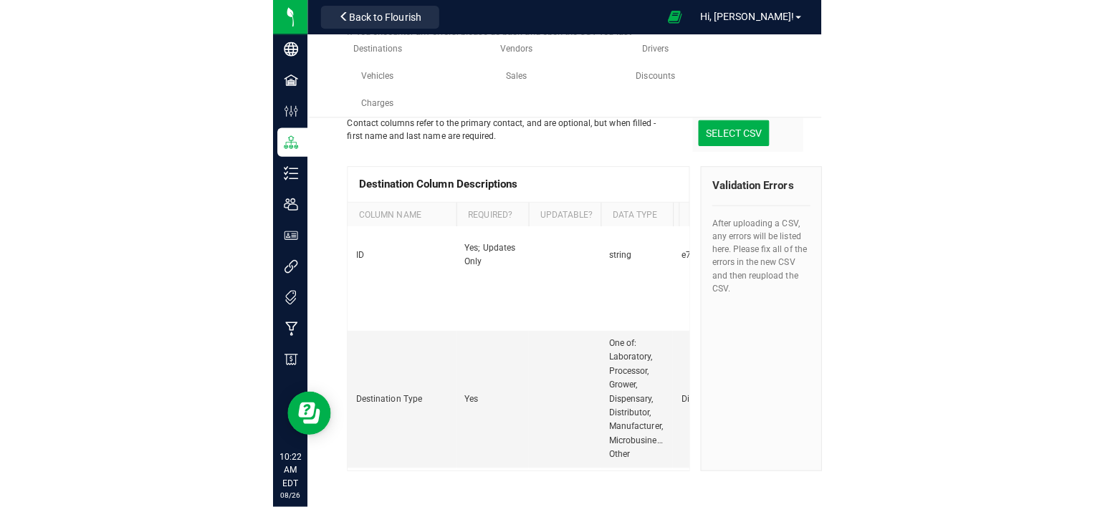
scroll to position [181, 0]
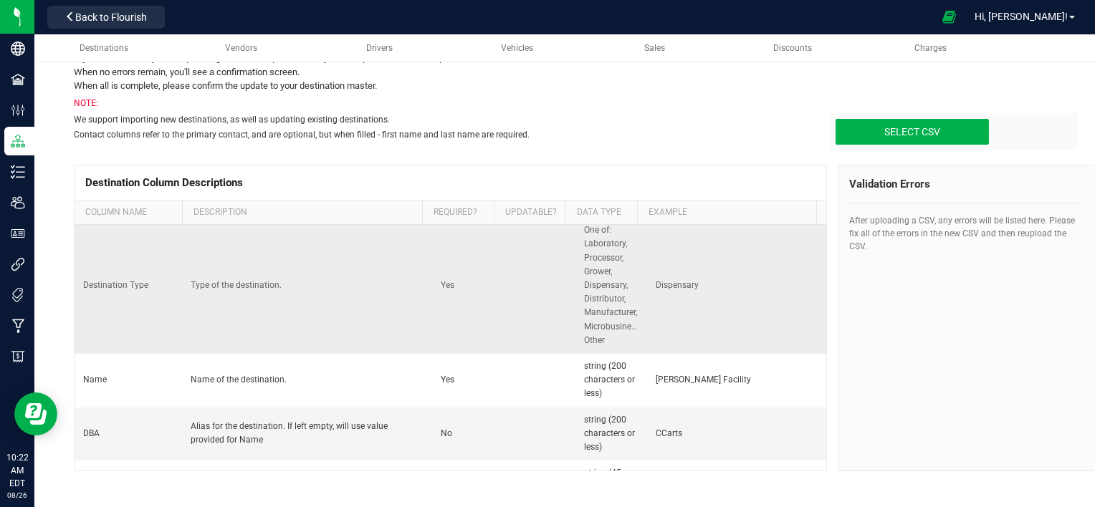
click at [582, 304] on td "One of: Laboratory, Processor, Grower, Dispensary, Distributor, Manufacturer, M…" at bounding box center [611, 286] width 72 height 136
click at [628, 213] on th "Data Type" at bounding box center [601, 213] width 72 height 24
drag, startPoint x: 628, startPoint y: 213, endPoint x: 686, endPoint y: 213, distance: 58.7
click at [686, 213] on tr "Column Name Description Required? Updatable? Data Type Example" at bounding box center [445, 213] width 741 height 24
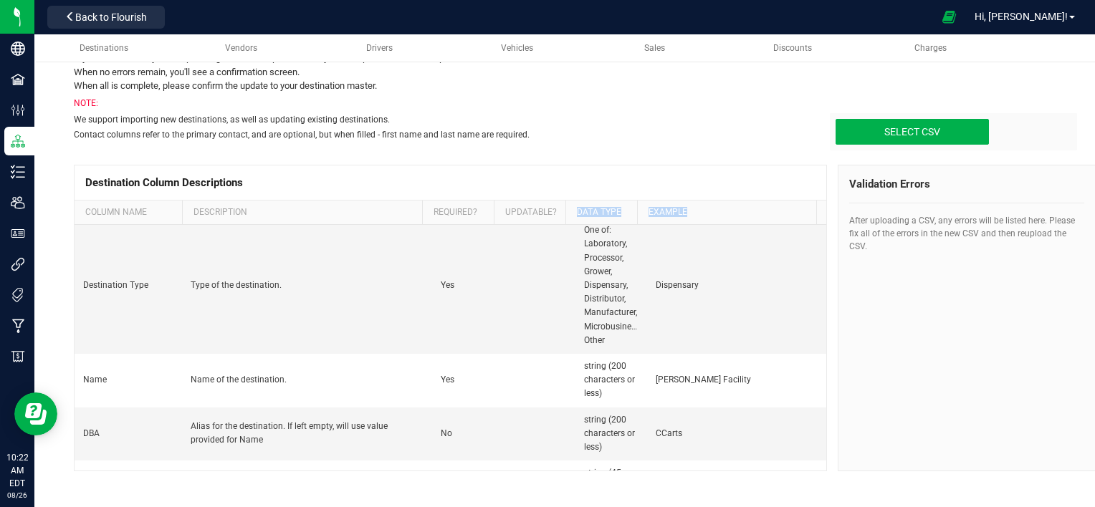
drag, startPoint x: 686, startPoint y: 213, endPoint x: 701, endPoint y: 213, distance: 14.3
click at [701, 213] on th "Example" at bounding box center [726, 213] width 179 height 24
click at [685, 279] on td "Dispensary" at bounding box center [736, 286] width 179 height 136
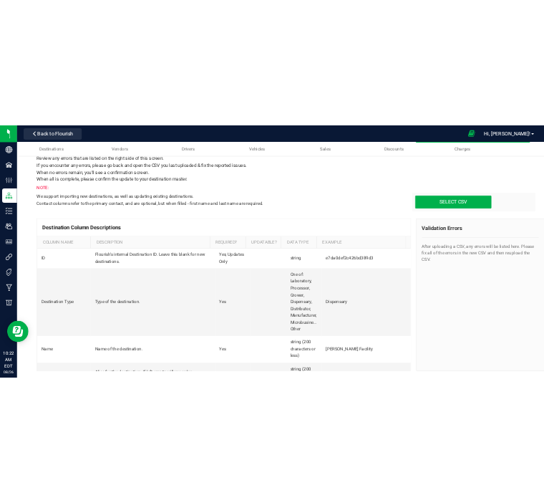
scroll to position [146, 0]
